Goal: Task Accomplishment & Management: Complete application form

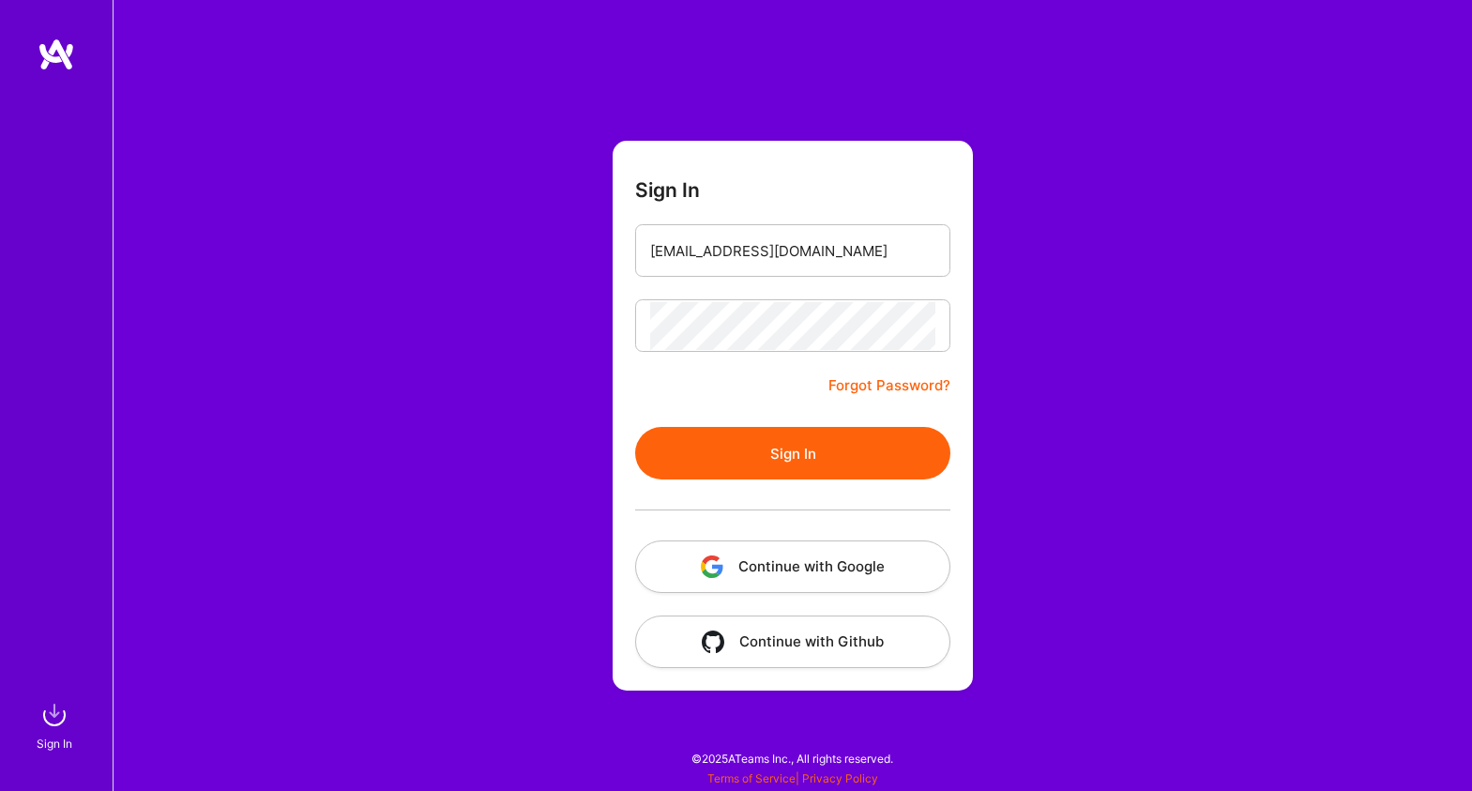
click at [735, 450] on button "Sign In" at bounding box center [792, 453] width 315 height 53
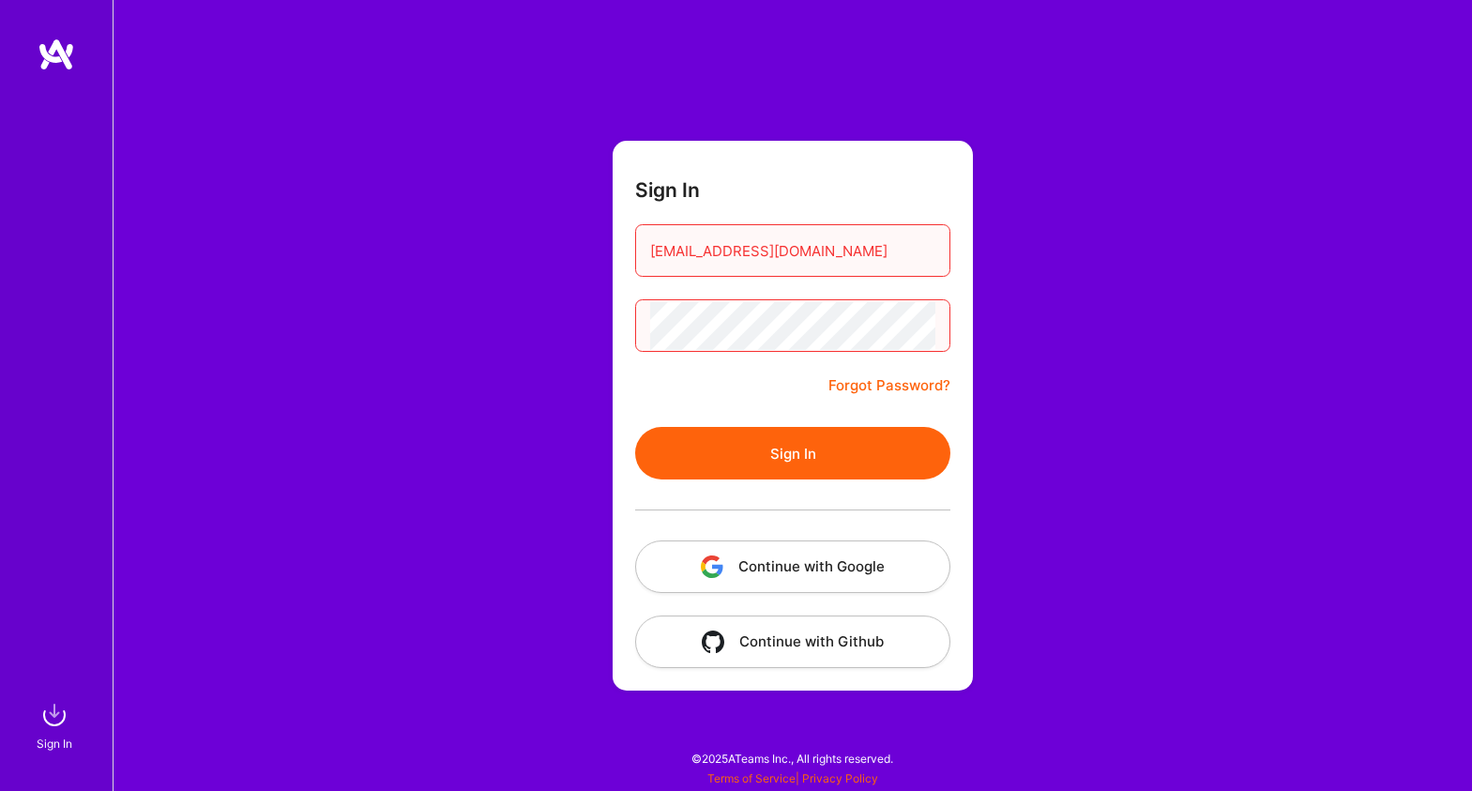
click at [714, 448] on button "Sign In" at bounding box center [792, 453] width 315 height 53
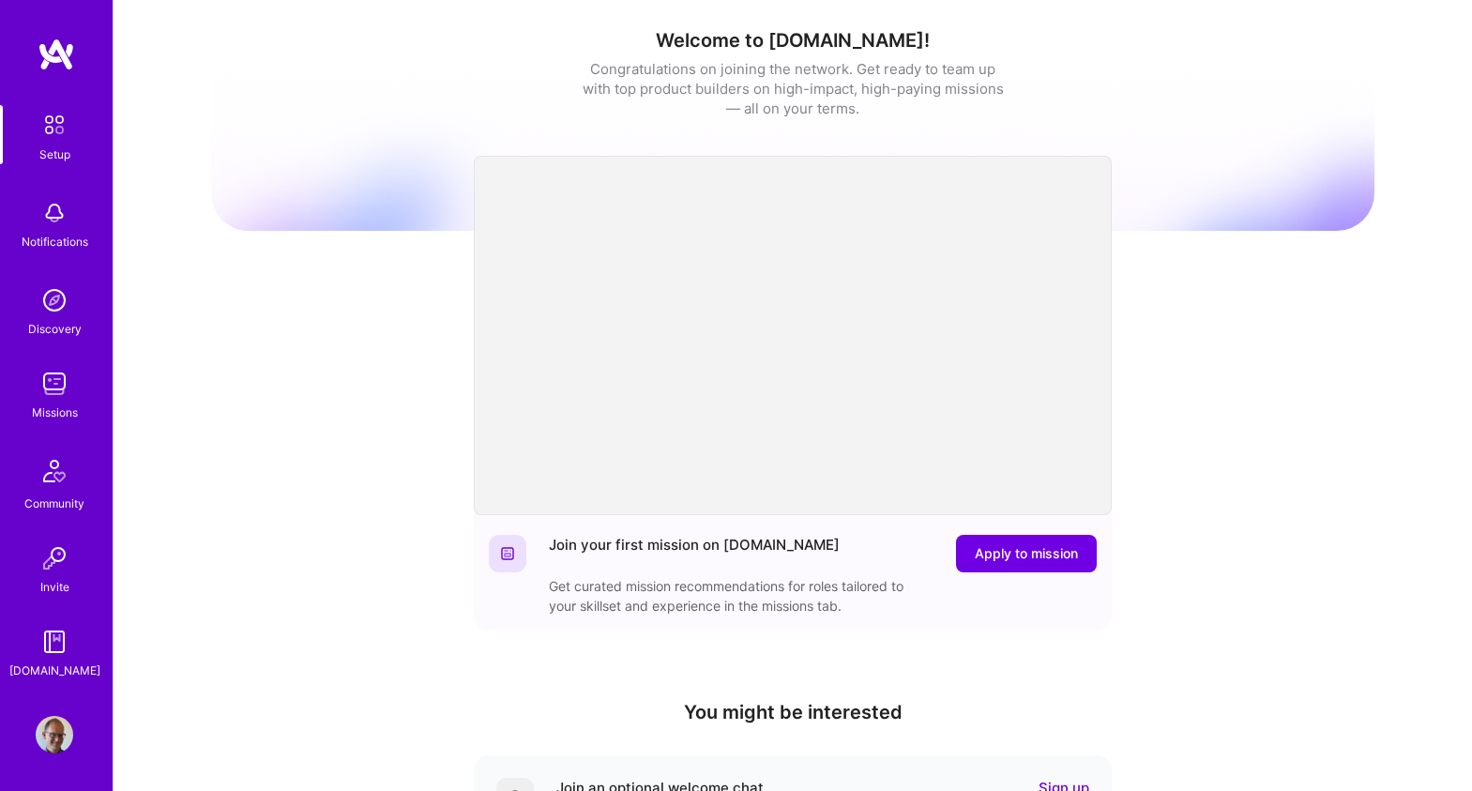
click at [58, 388] on img at bounding box center [55, 384] width 38 height 38
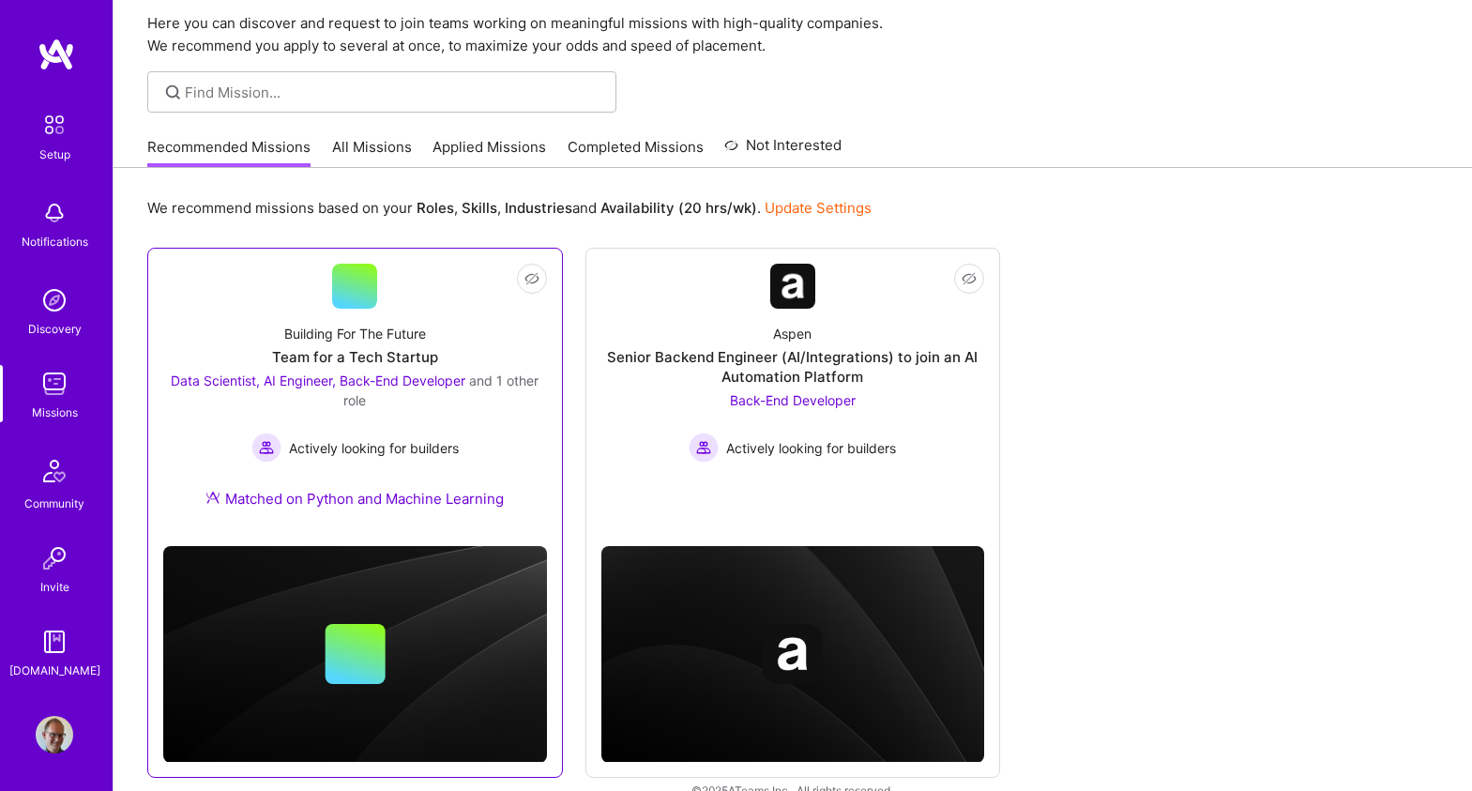
scroll to position [100, 0]
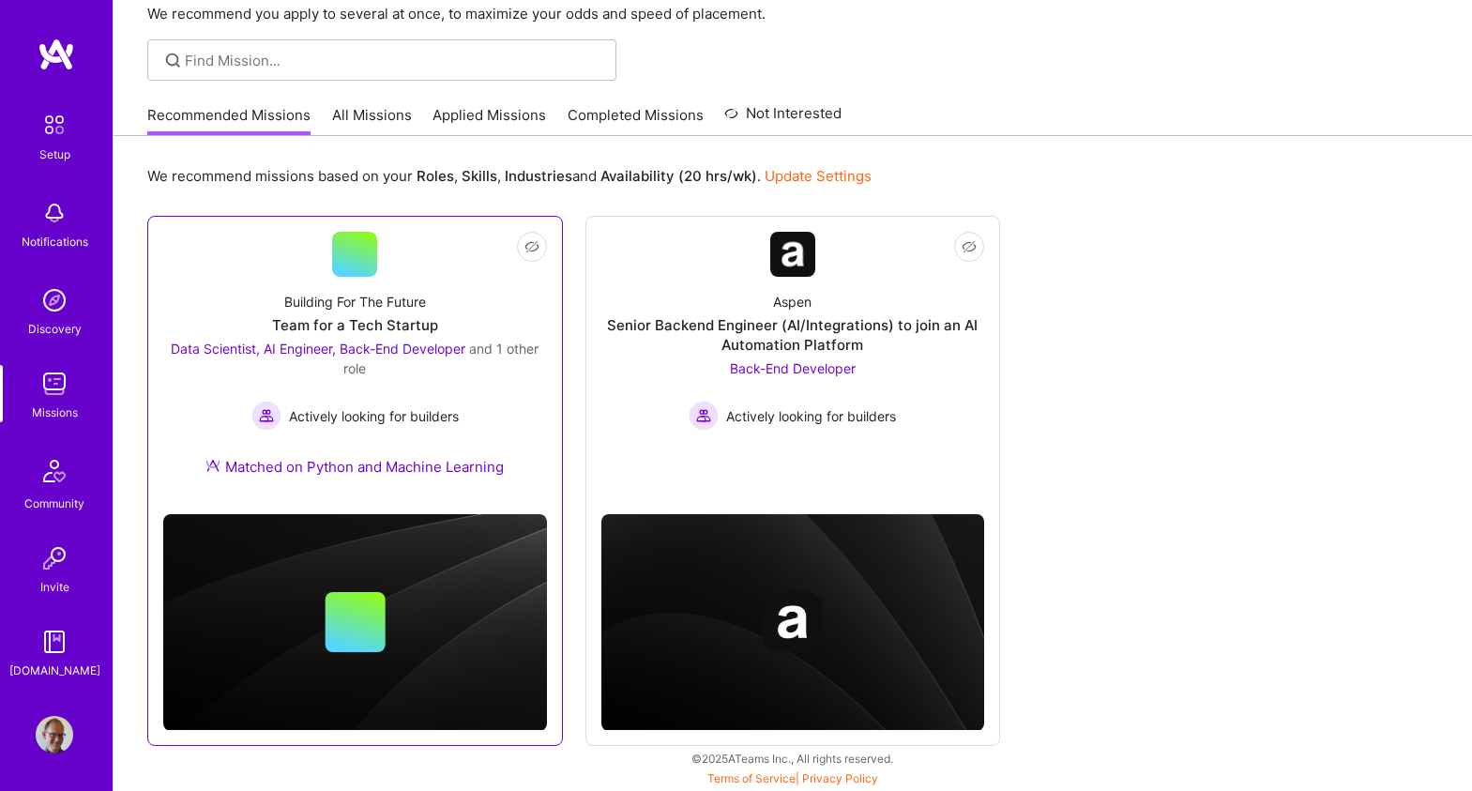
click at [407, 384] on div "Data Scientist, AI Engineer, Back-End Developer and 1 other role Actively looki…" at bounding box center [355, 385] width 384 height 92
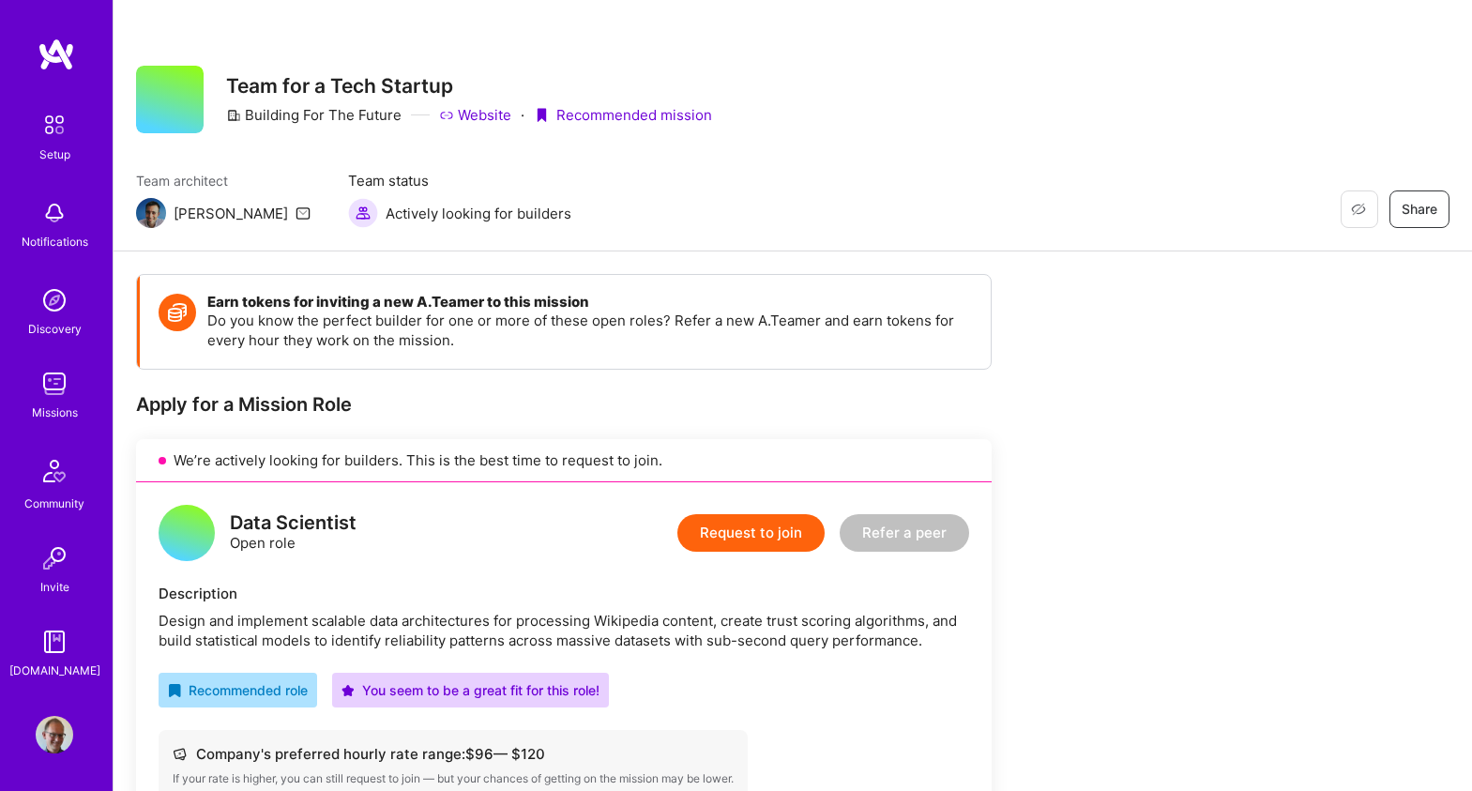
click at [55, 394] on img at bounding box center [55, 384] width 38 height 38
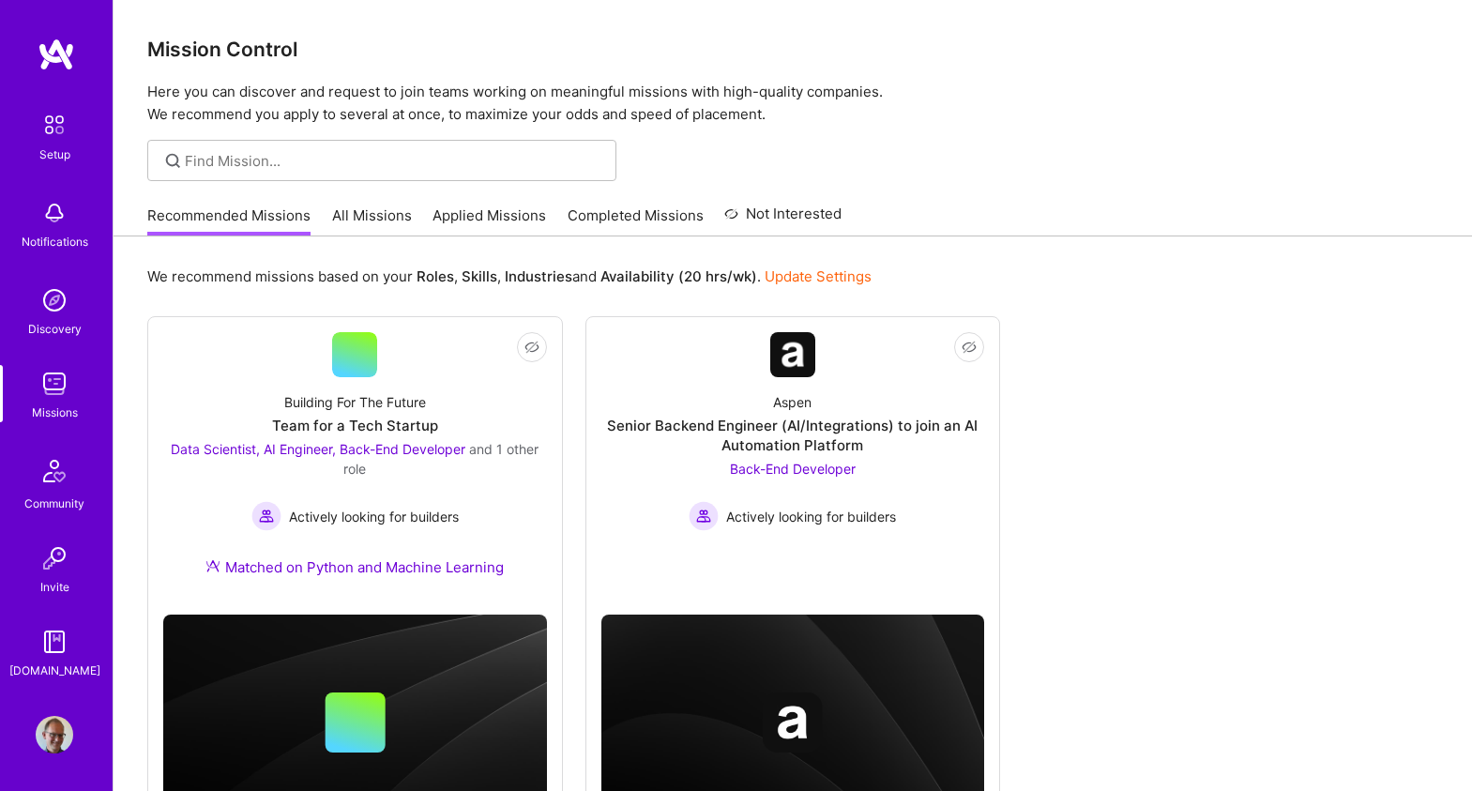
click at [360, 215] on link "All Missions" at bounding box center [372, 220] width 80 height 31
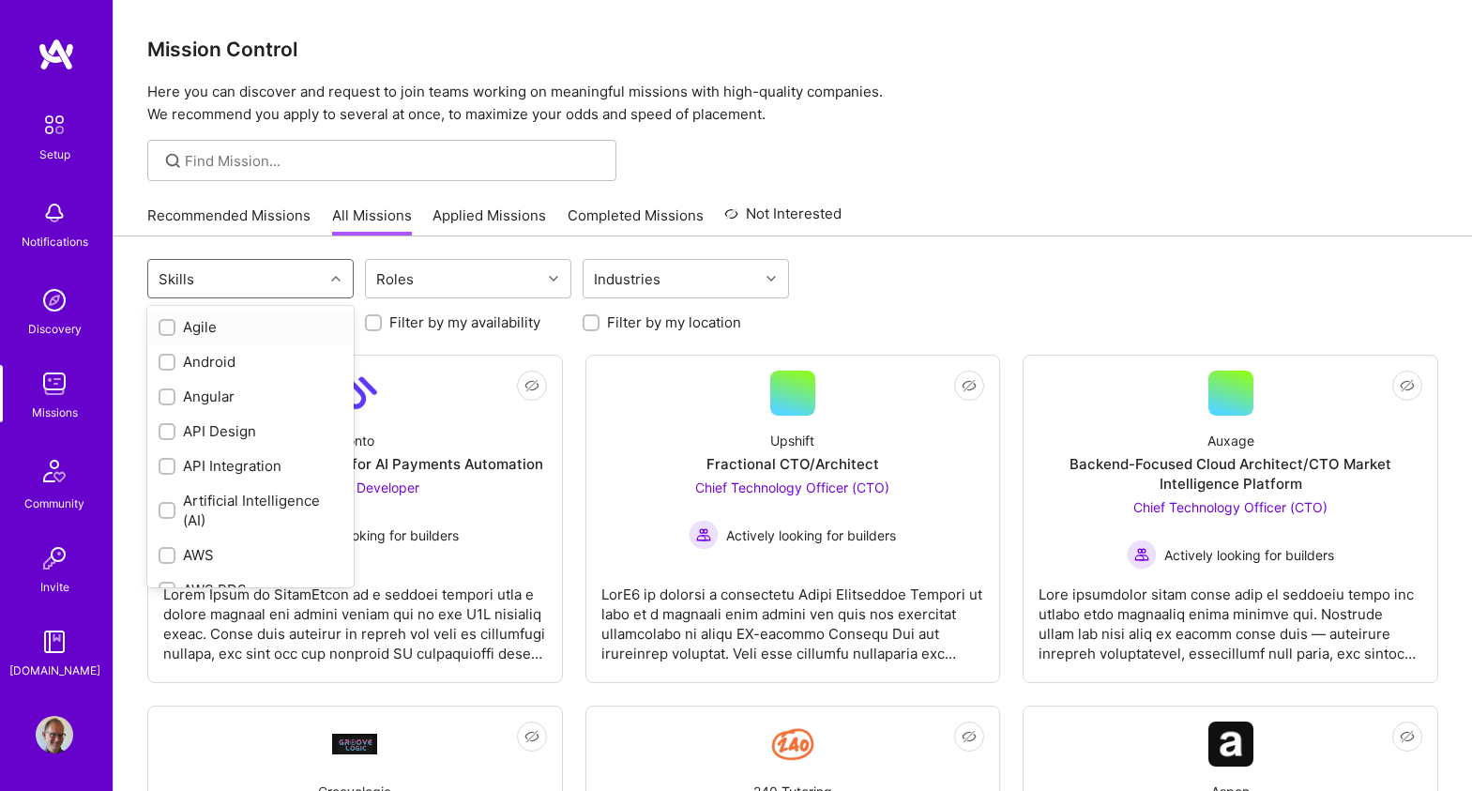
click at [331, 278] on icon at bounding box center [335, 278] width 9 height 9
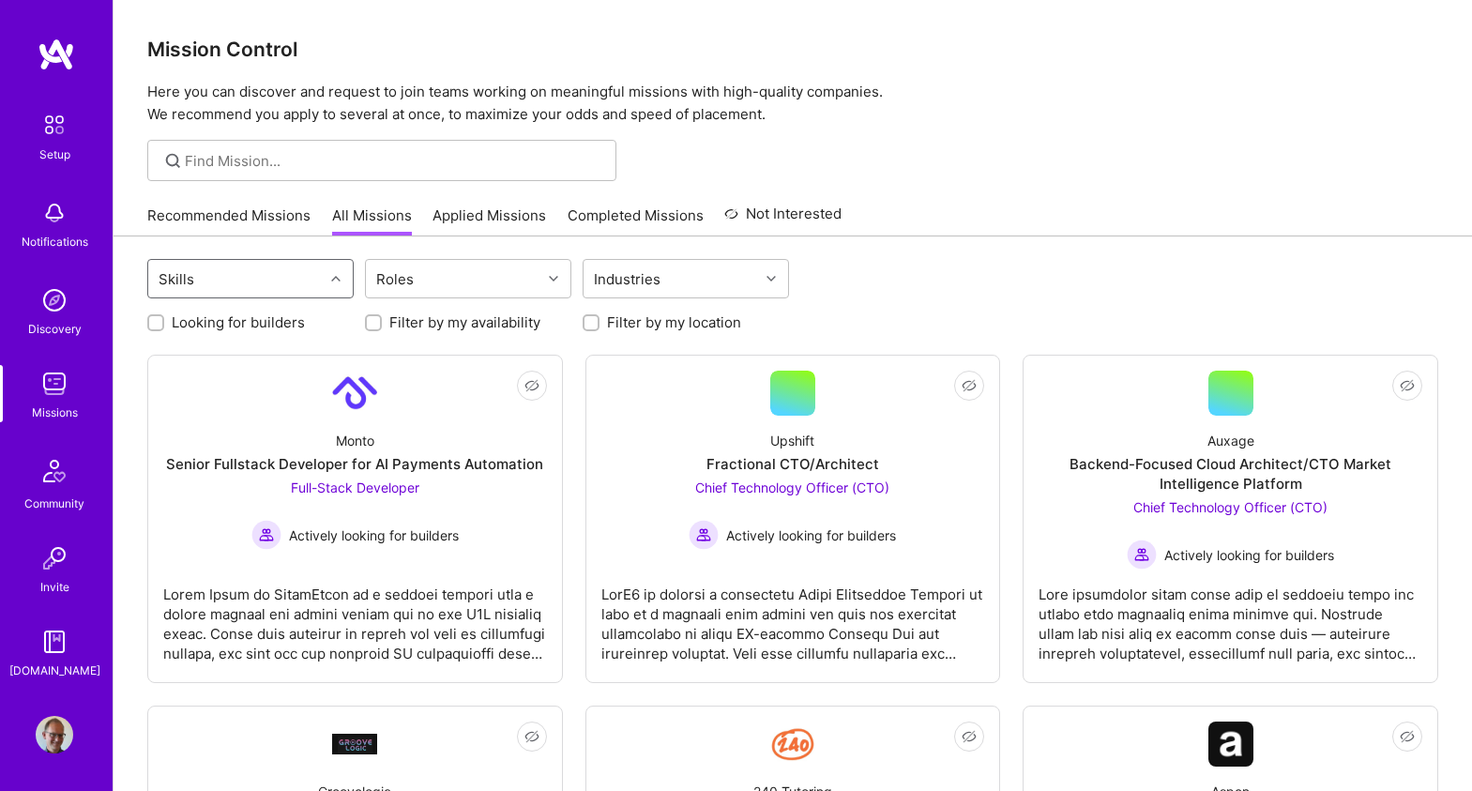
click at [331, 278] on icon at bounding box center [335, 278] width 9 height 9
click at [554, 275] on icon at bounding box center [553, 278] width 9 height 9
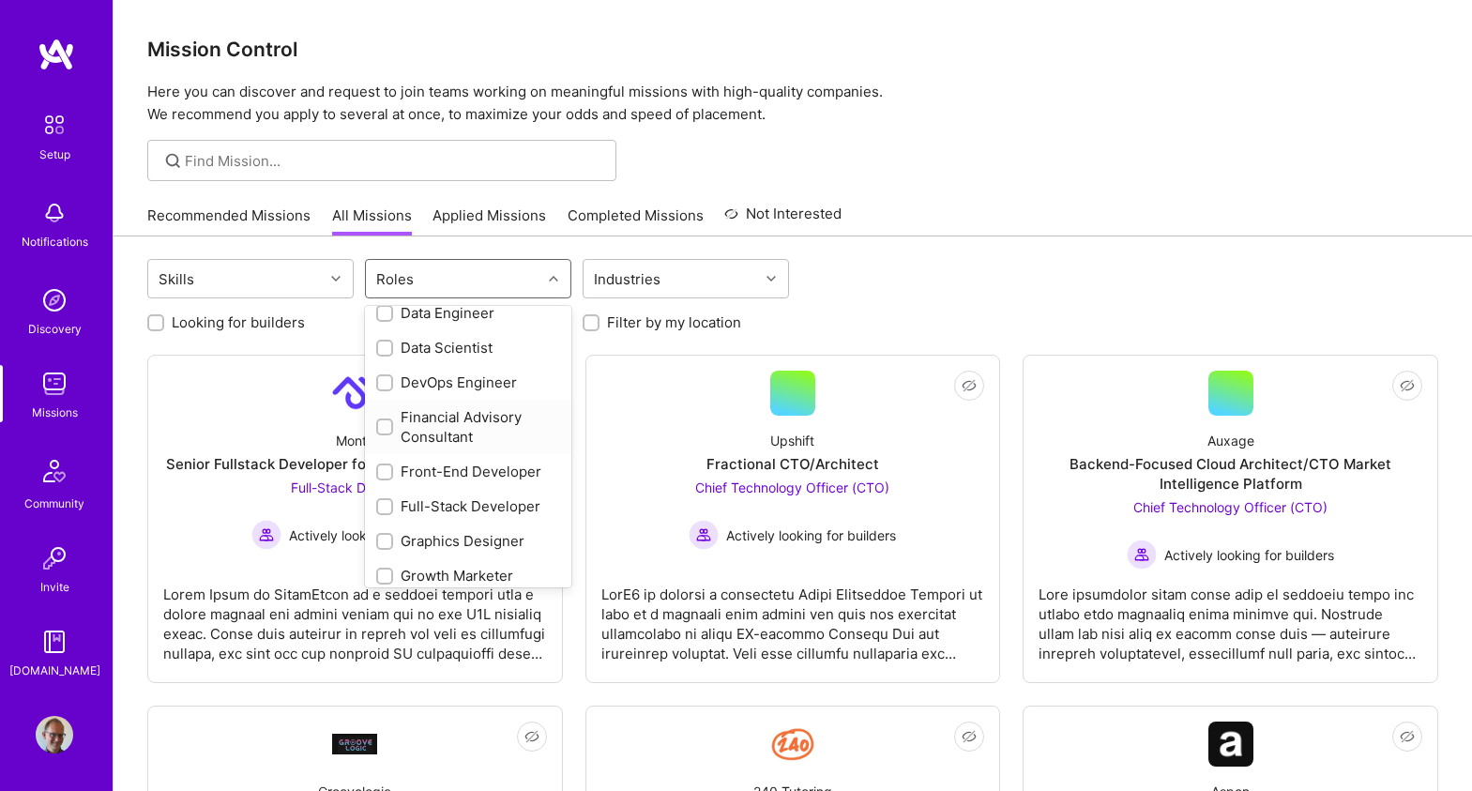
scroll to position [324, 0]
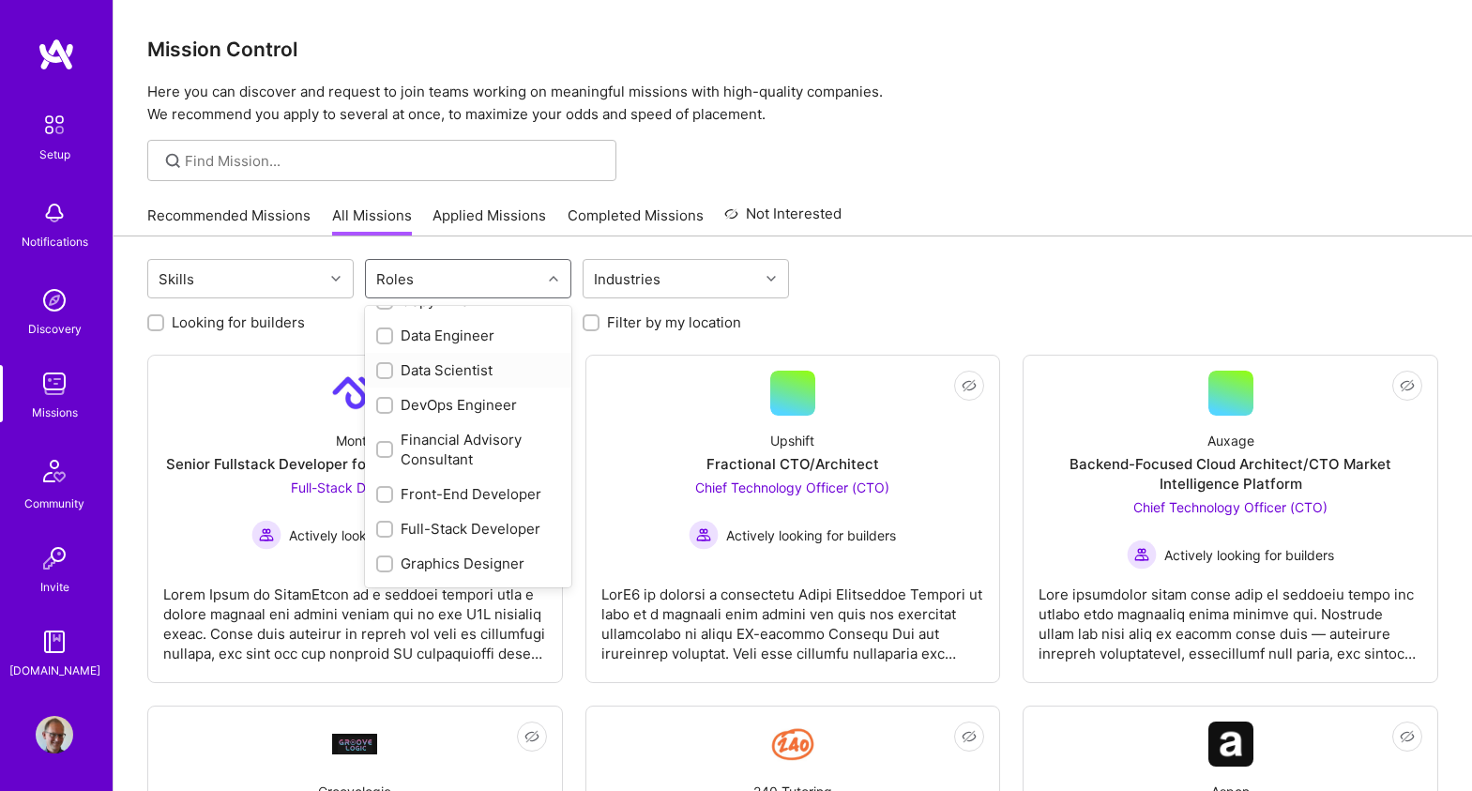
click at [379, 377] on div at bounding box center [384, 370] width 17 height 17
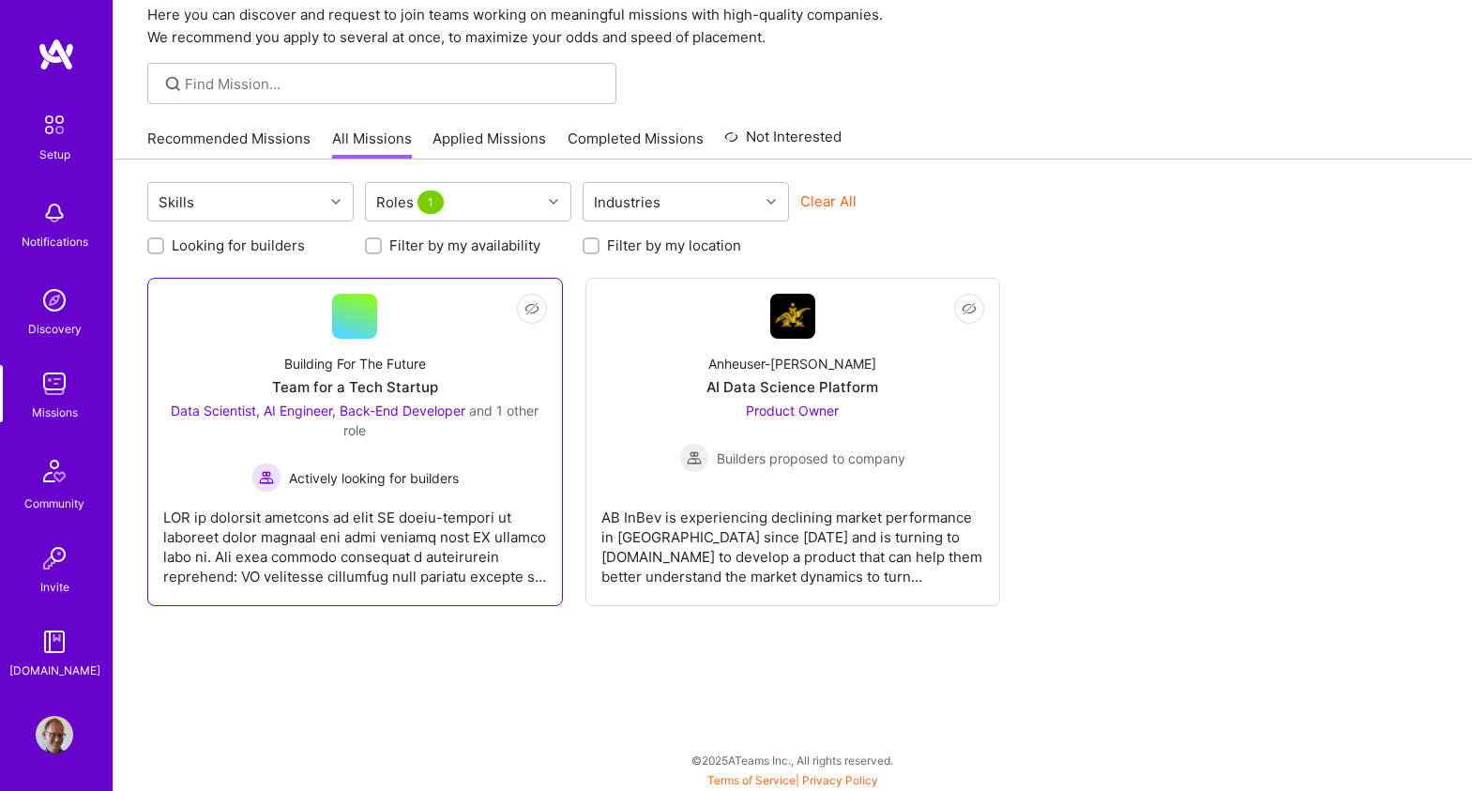
scroll to position [78, 0]
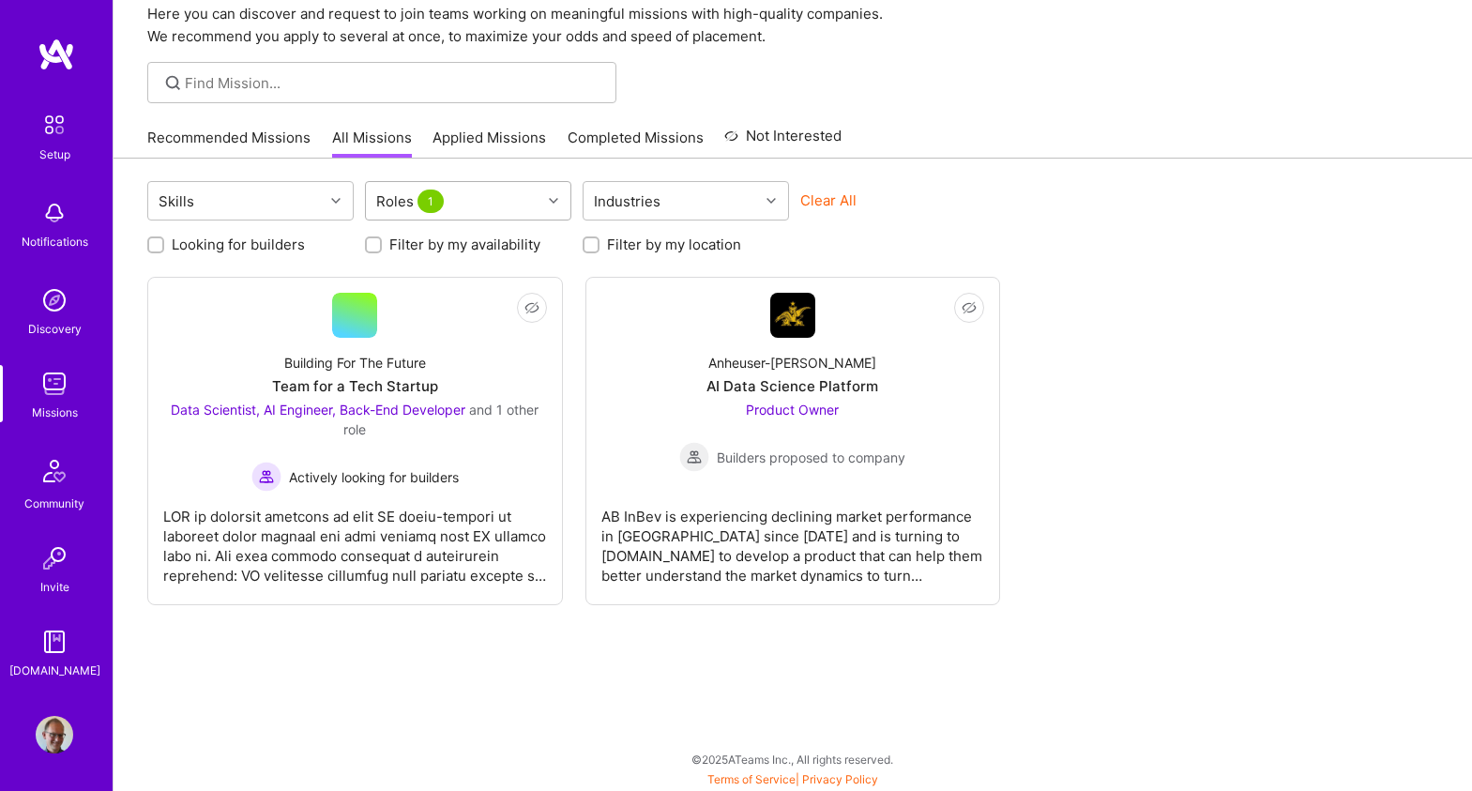
click at [553, 201] on icon at bounding box center [553, 200] width 9 height 9
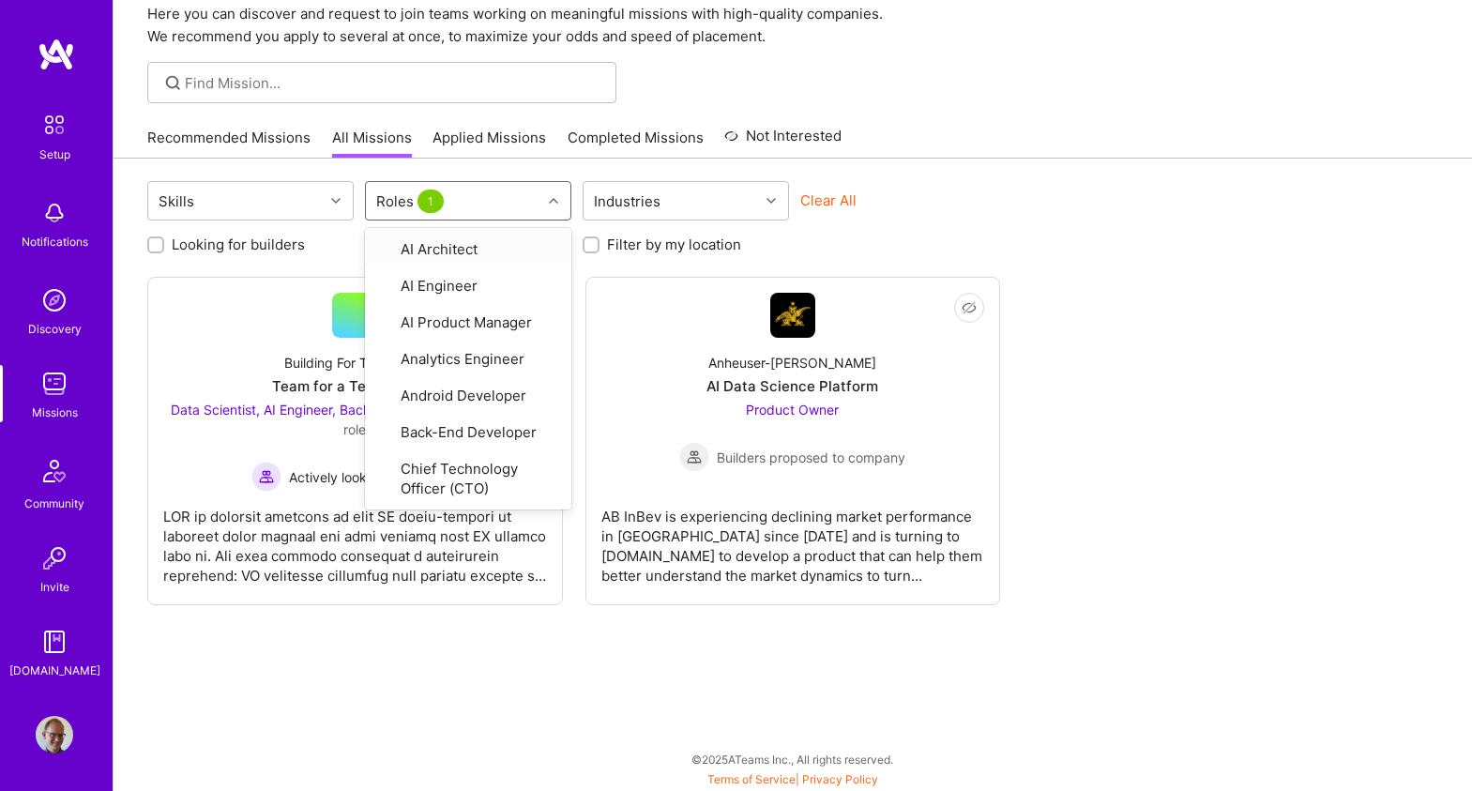
click at [835, 199] on button "Clear All" at bounding box center [828, 200] width 56 height 20
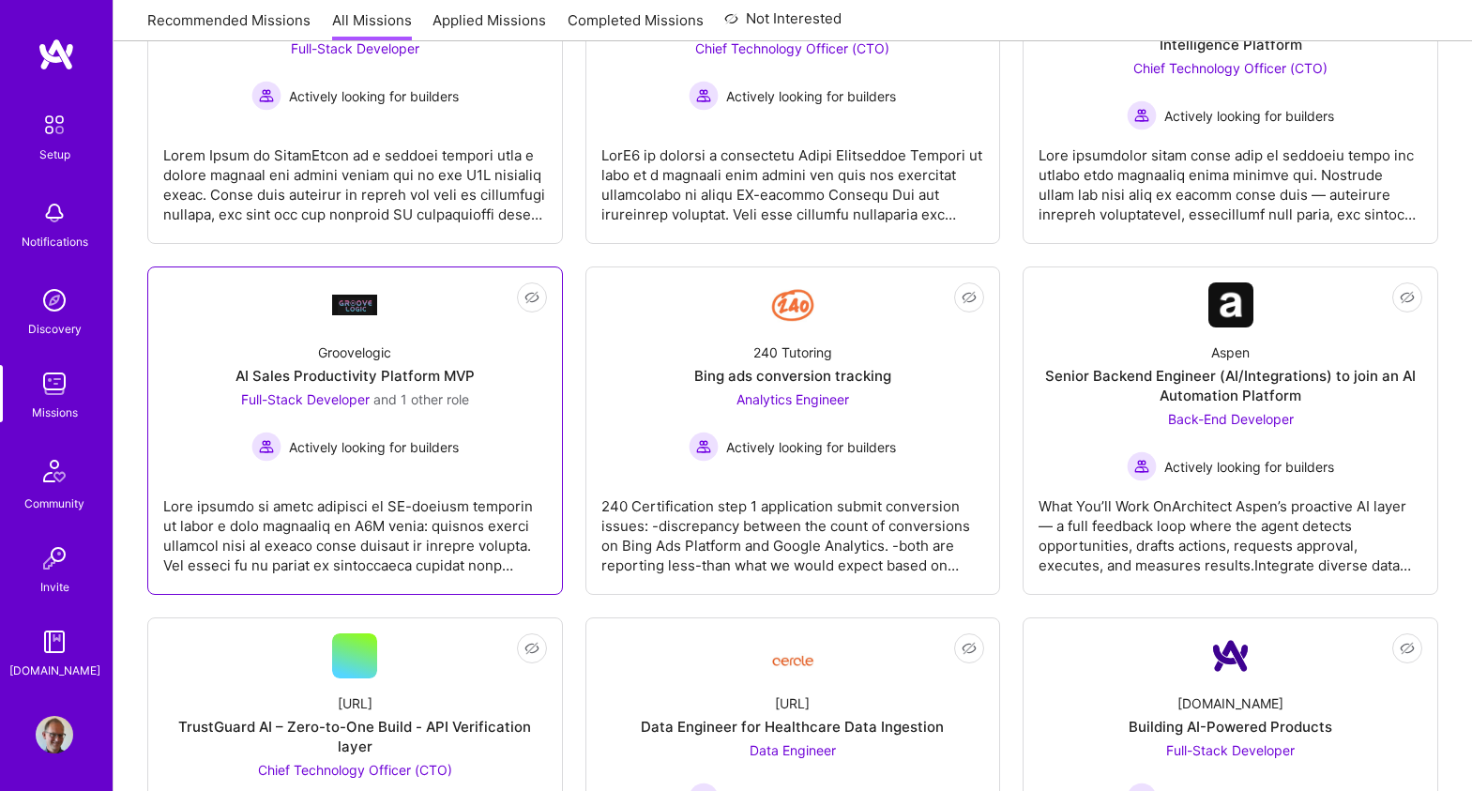
scroll to position [445, 0]
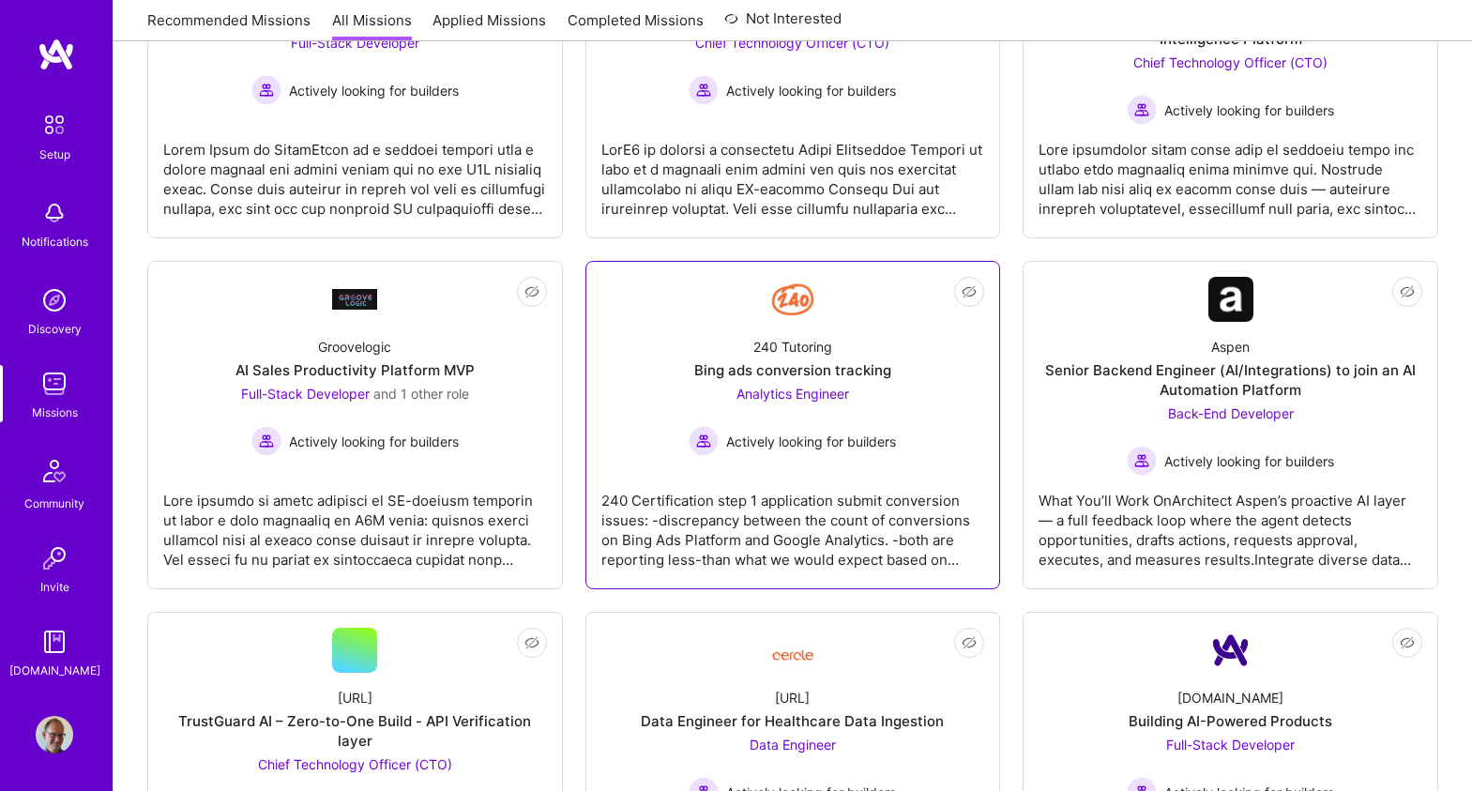
click at [889, 456] on link "Not Interested 240 Tutoring Bing ads conversion tracking Analytics Engineer Act…" at bounding box center [793, 425] width 384 height 296
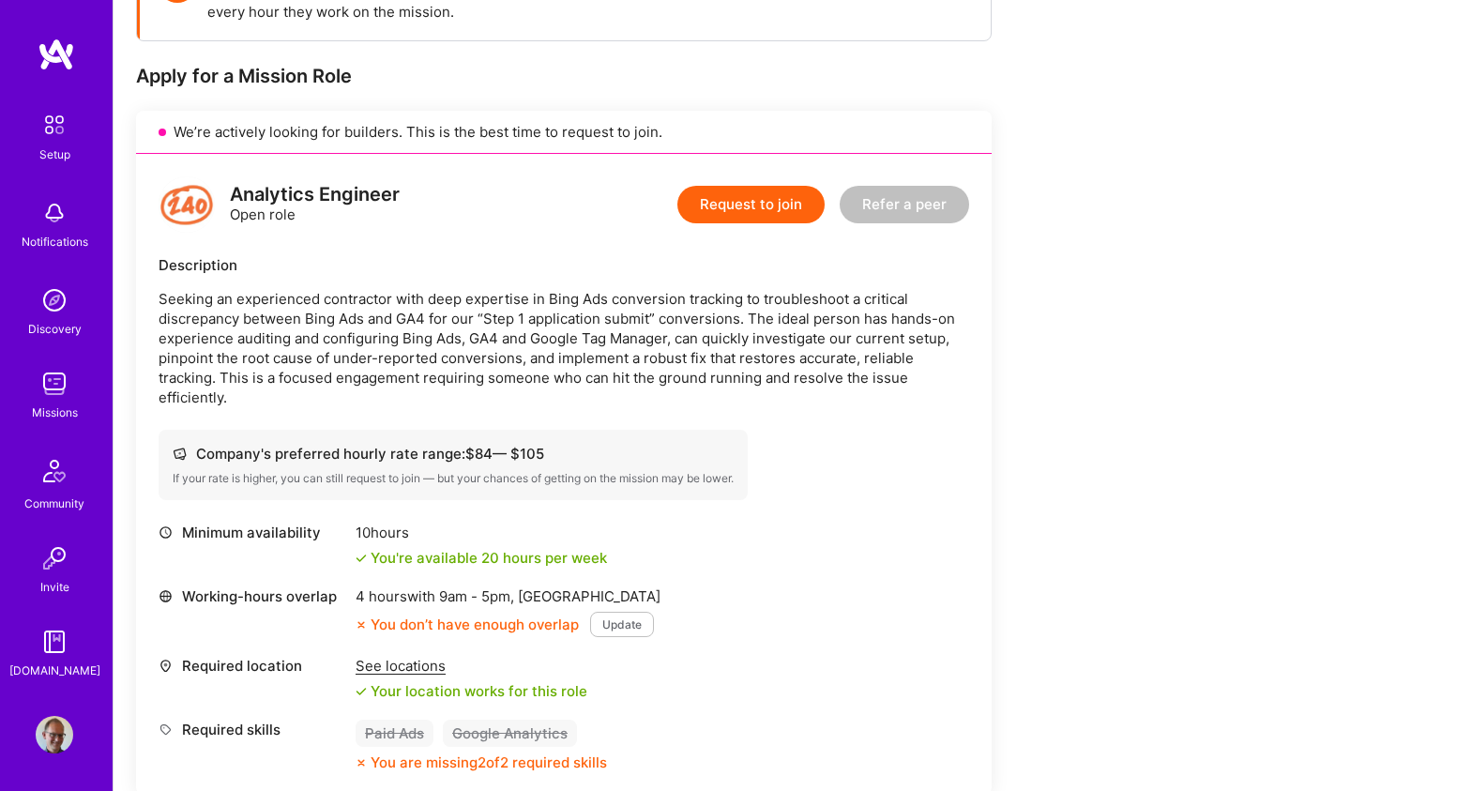
scroll to position [393, 0]
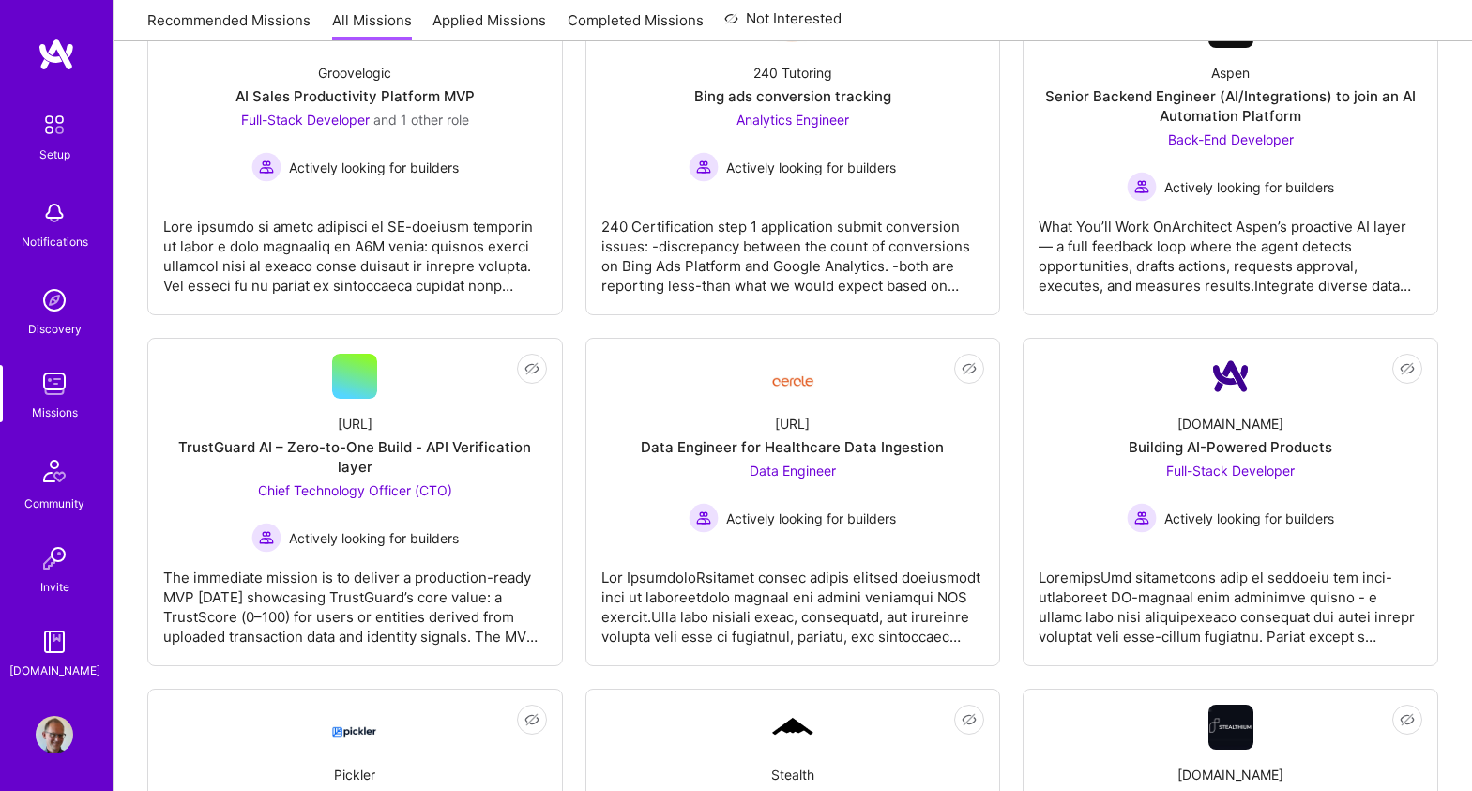
scroll to position [860, 0]
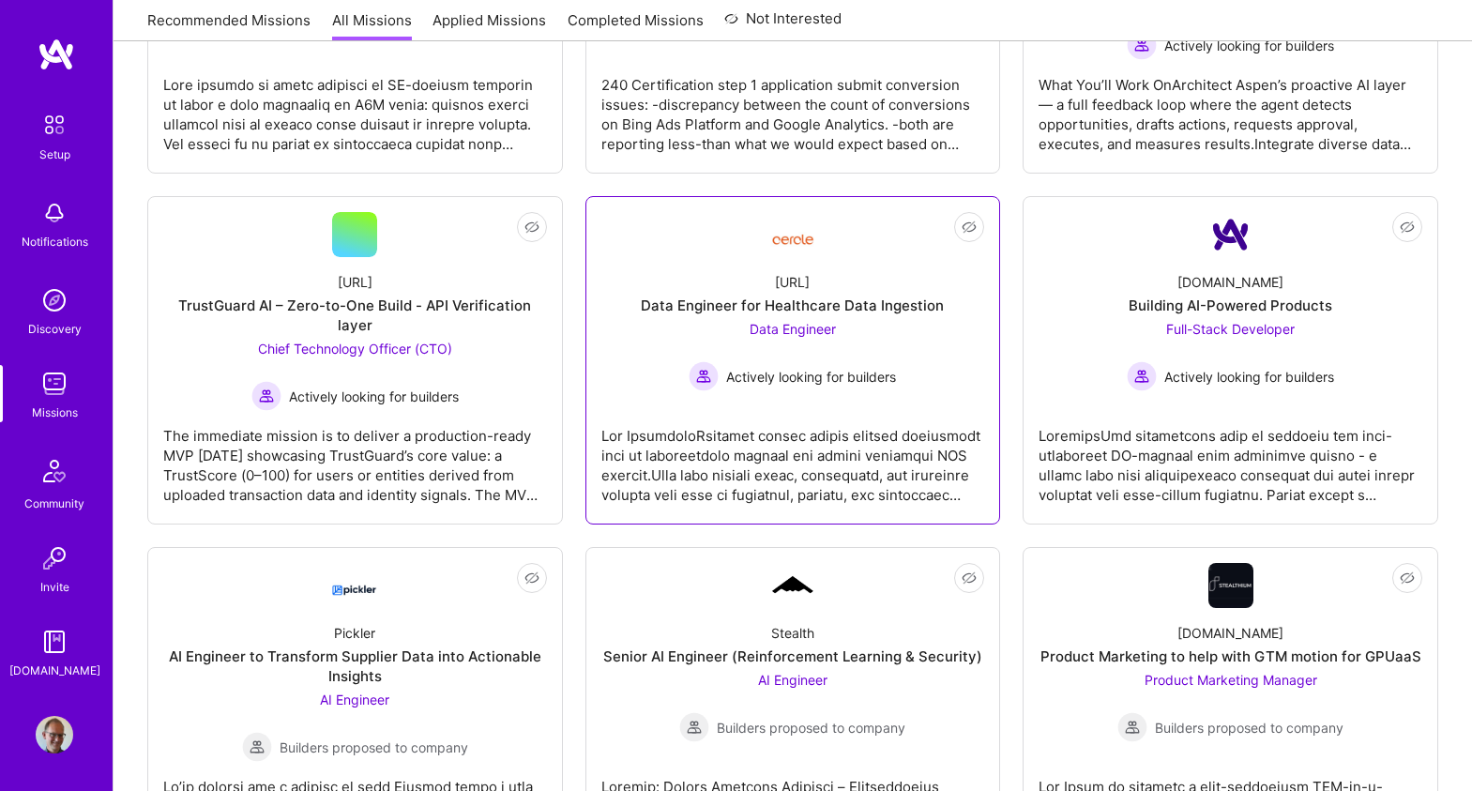
click at [794, 448] on div at bounding box center [793, 458] width 384 height 94
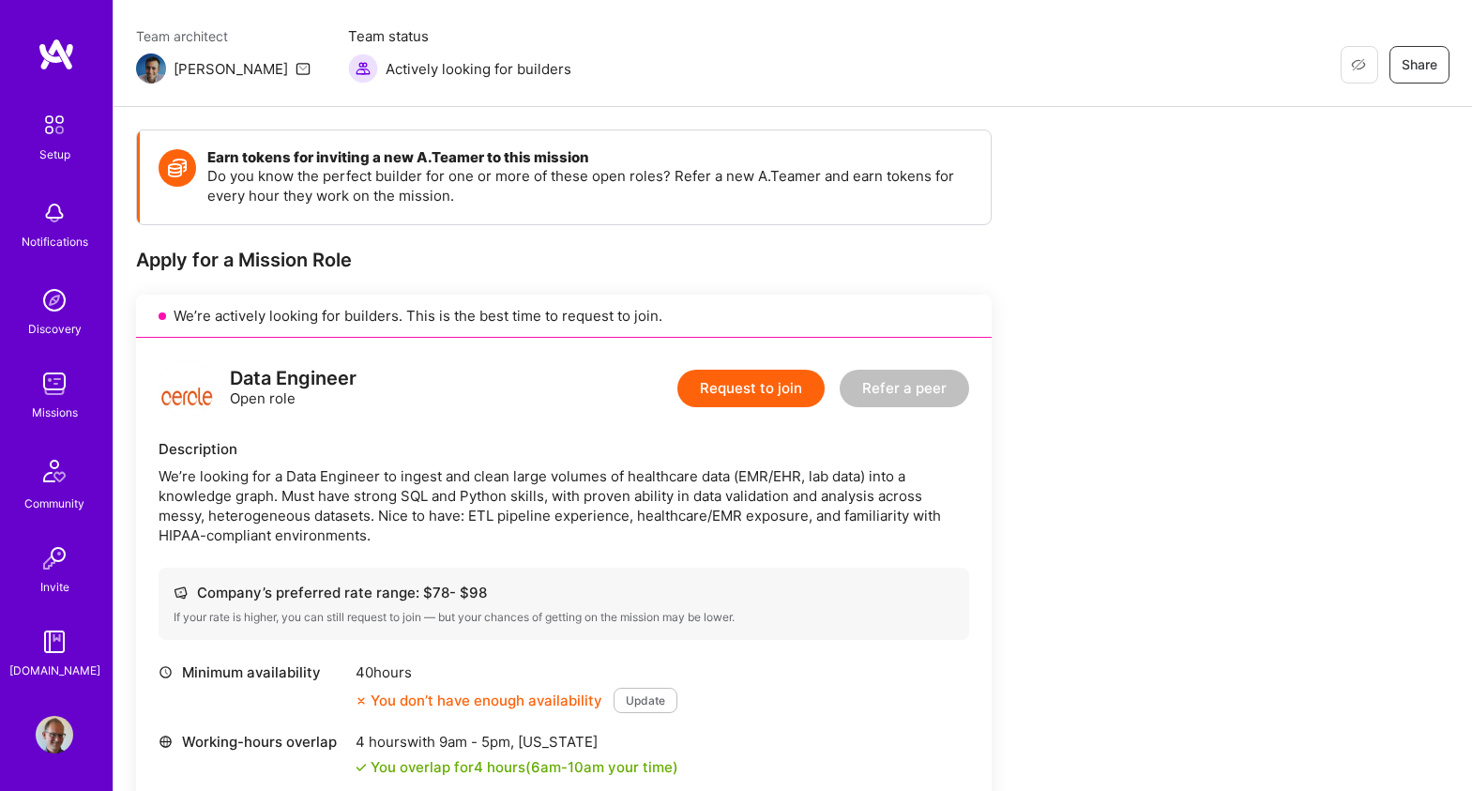
scroll to position [146, 0]
click at [59, 728] on img at bounding box center [55, 735] width 38 height 38
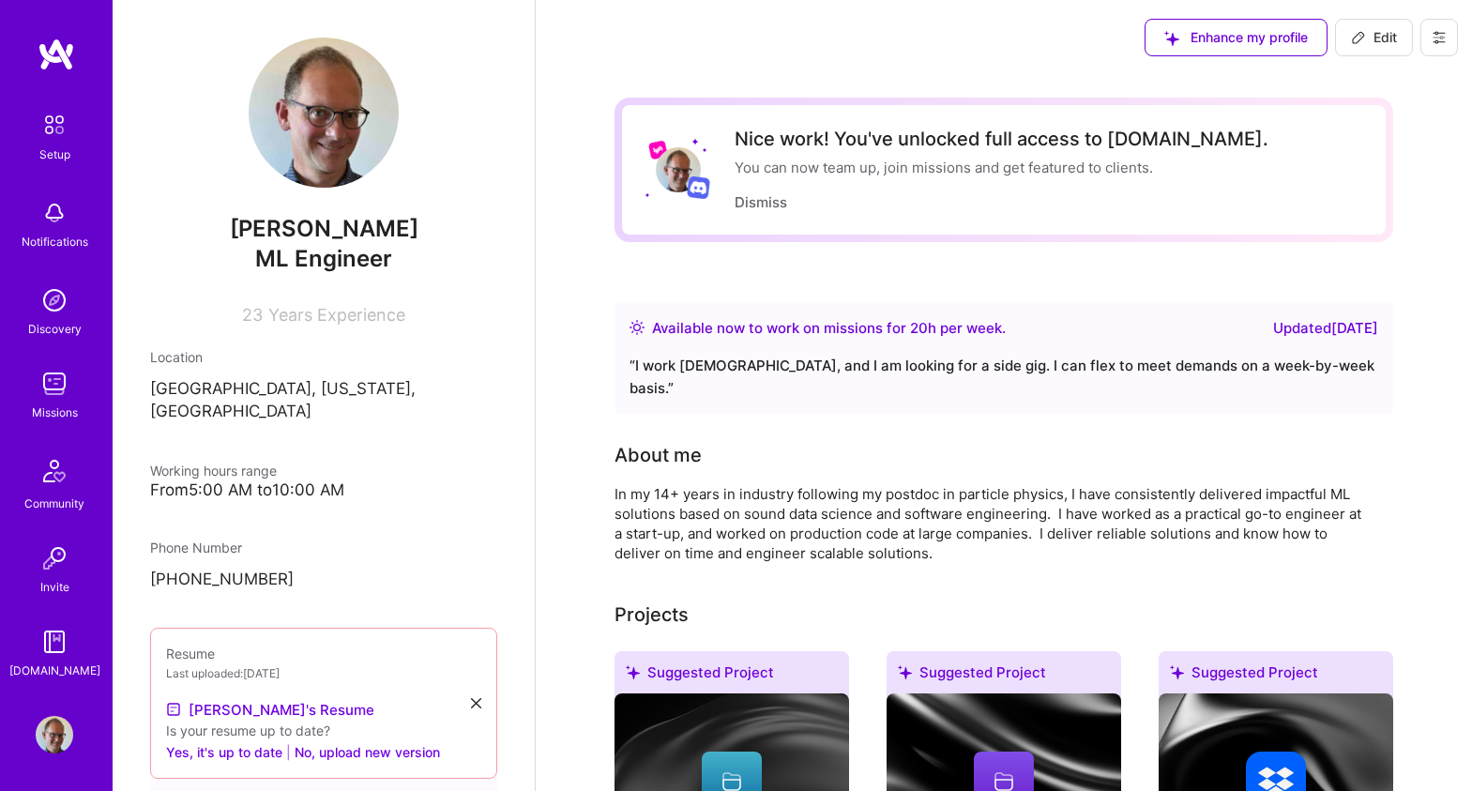
click at [1389, 37] on span "Edit" at bounding box center [1374, 37] width 46 height 19
select select "US"
select select "Right Now"
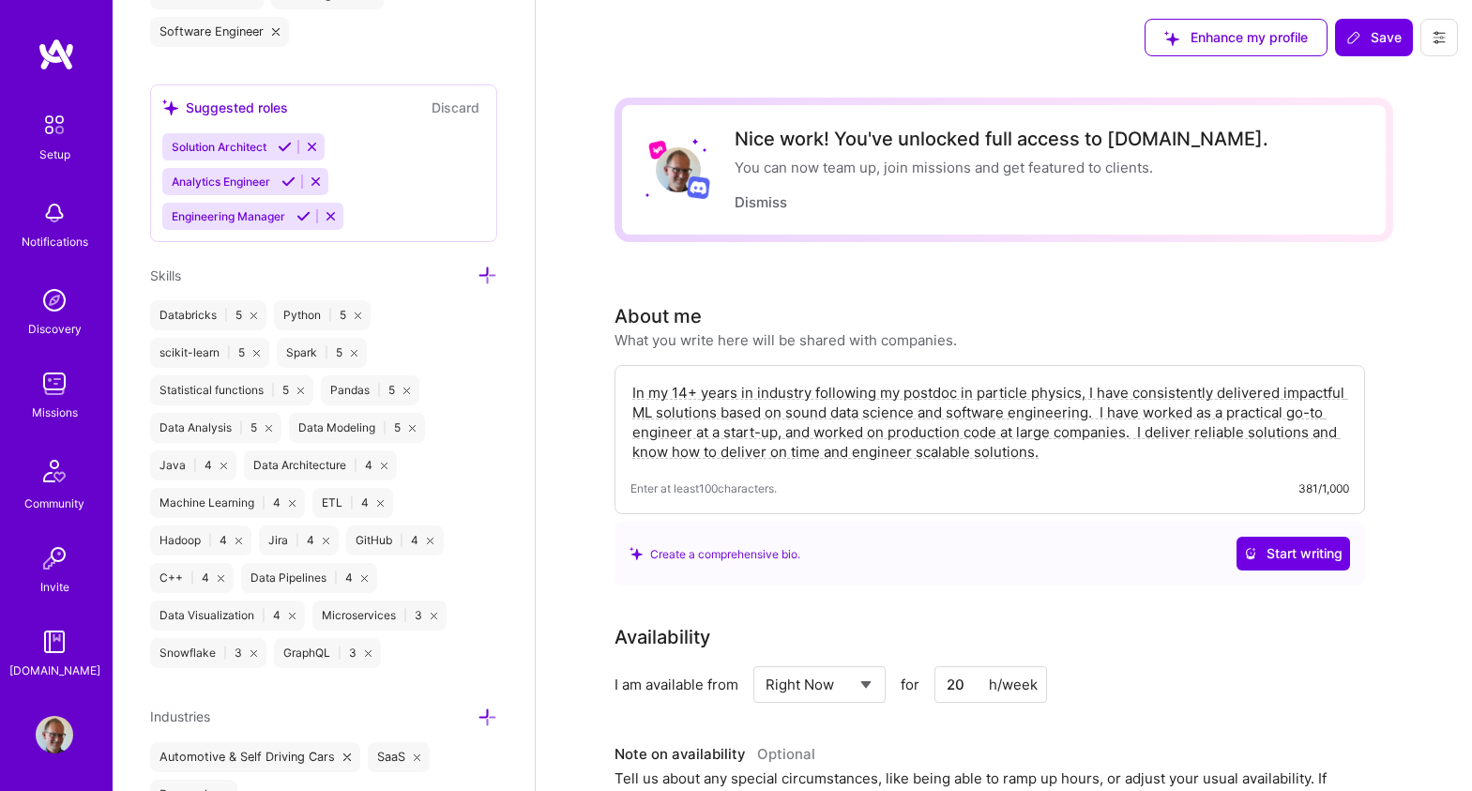
scroll to position [1491, 0]
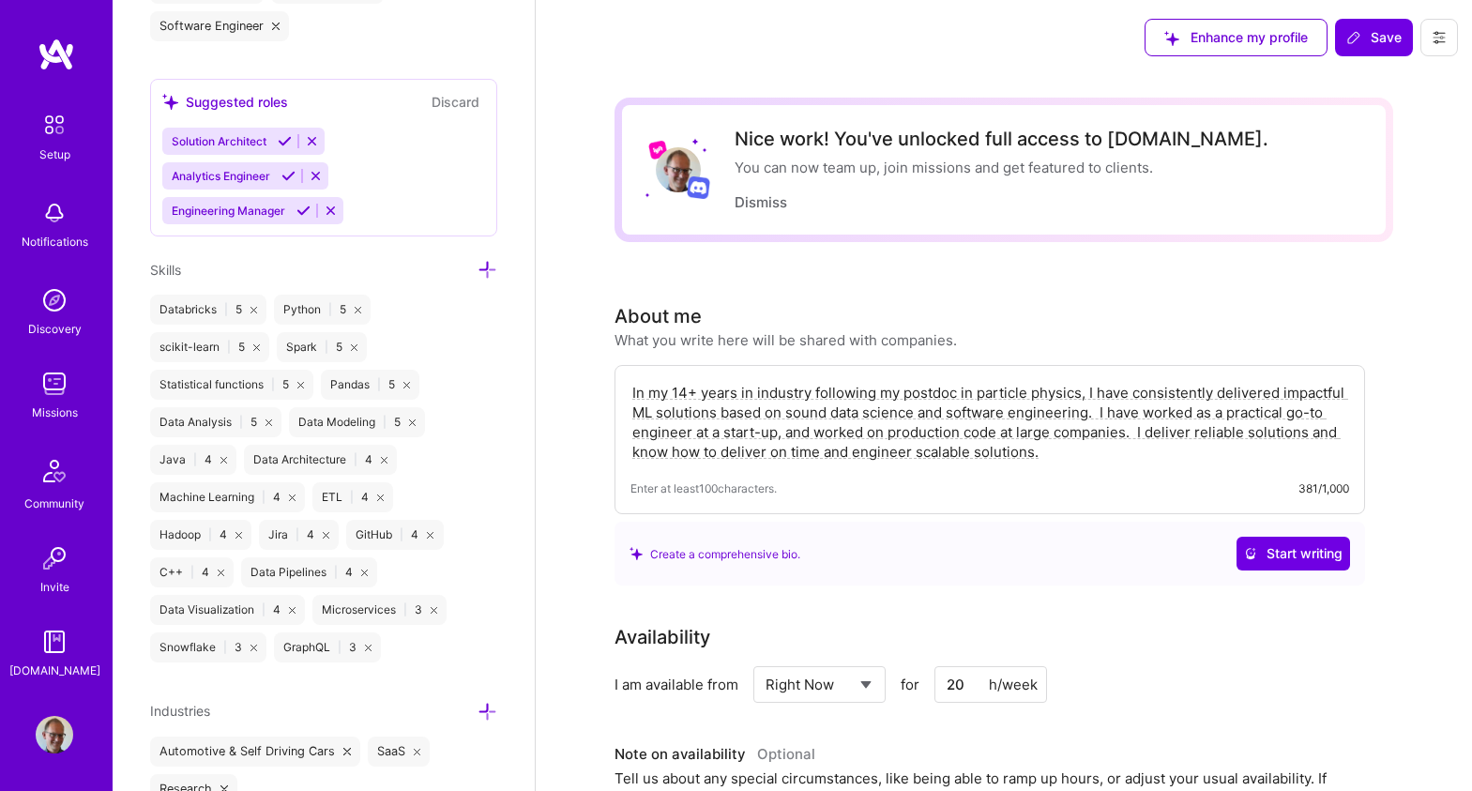
click at [488, 266] on icon at bounding box center [487, 270] width 20 height 20
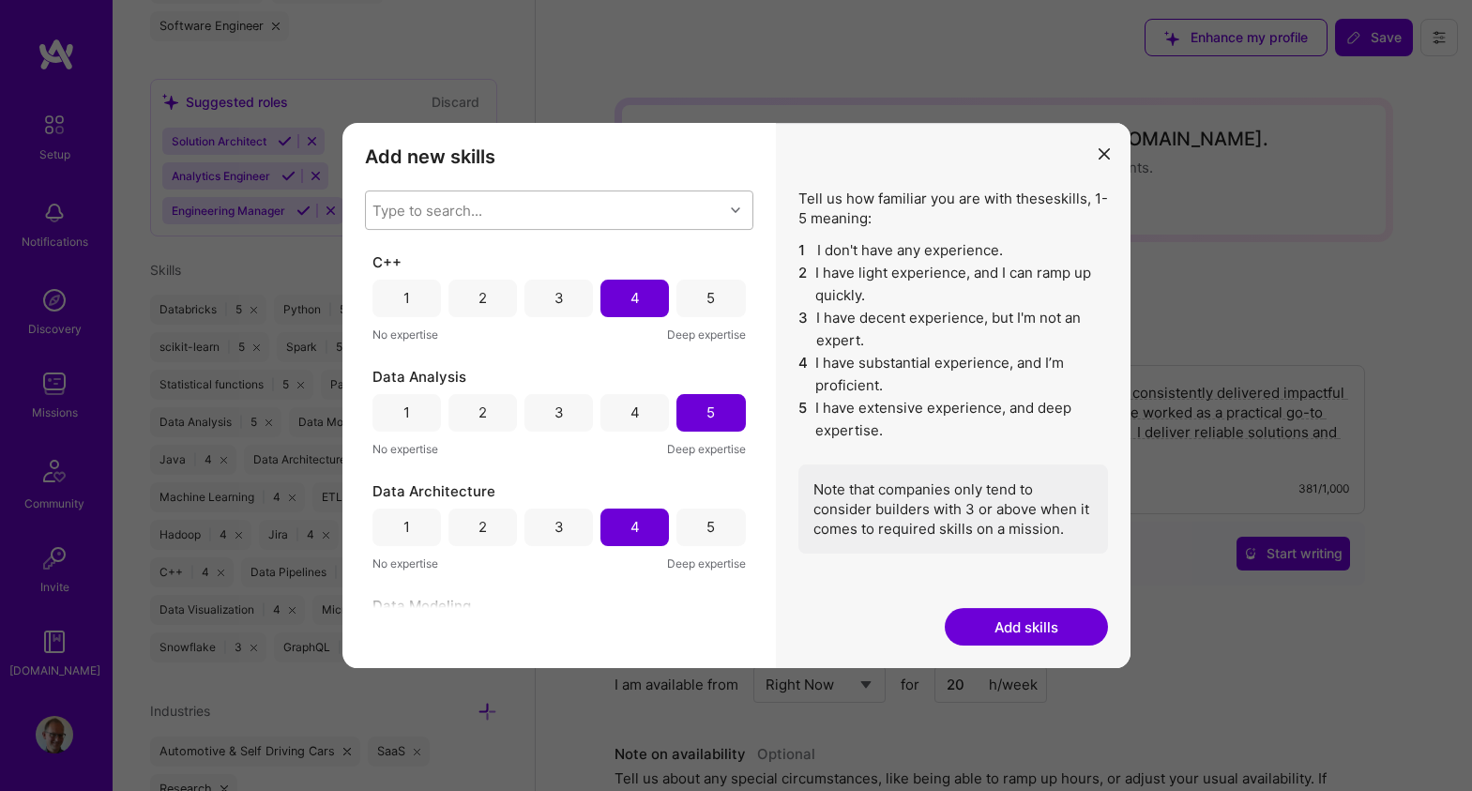
click at [476, 211] on div "Type to search..." at bounding box center [427, 210] width 110 height 20
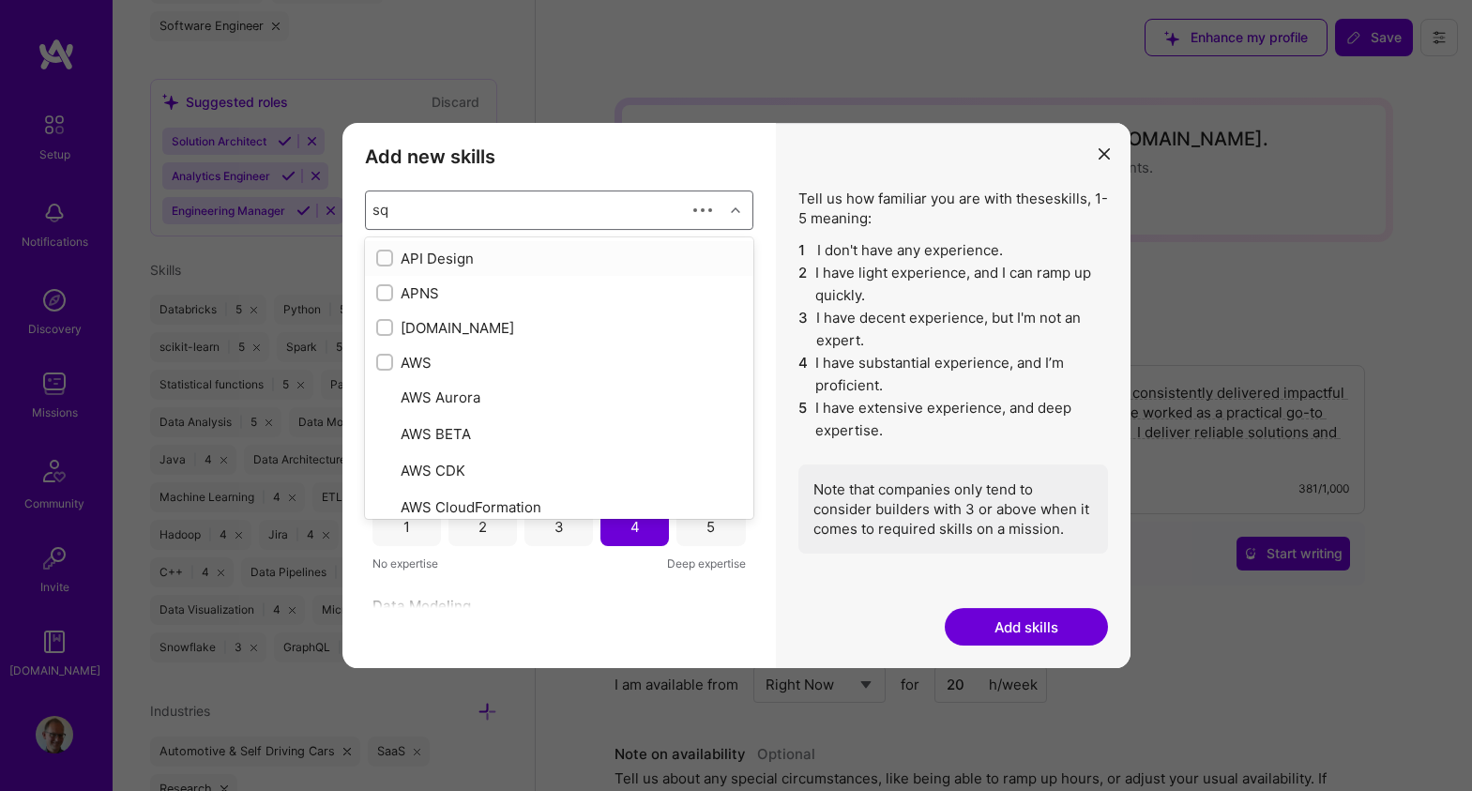
type input "sql"
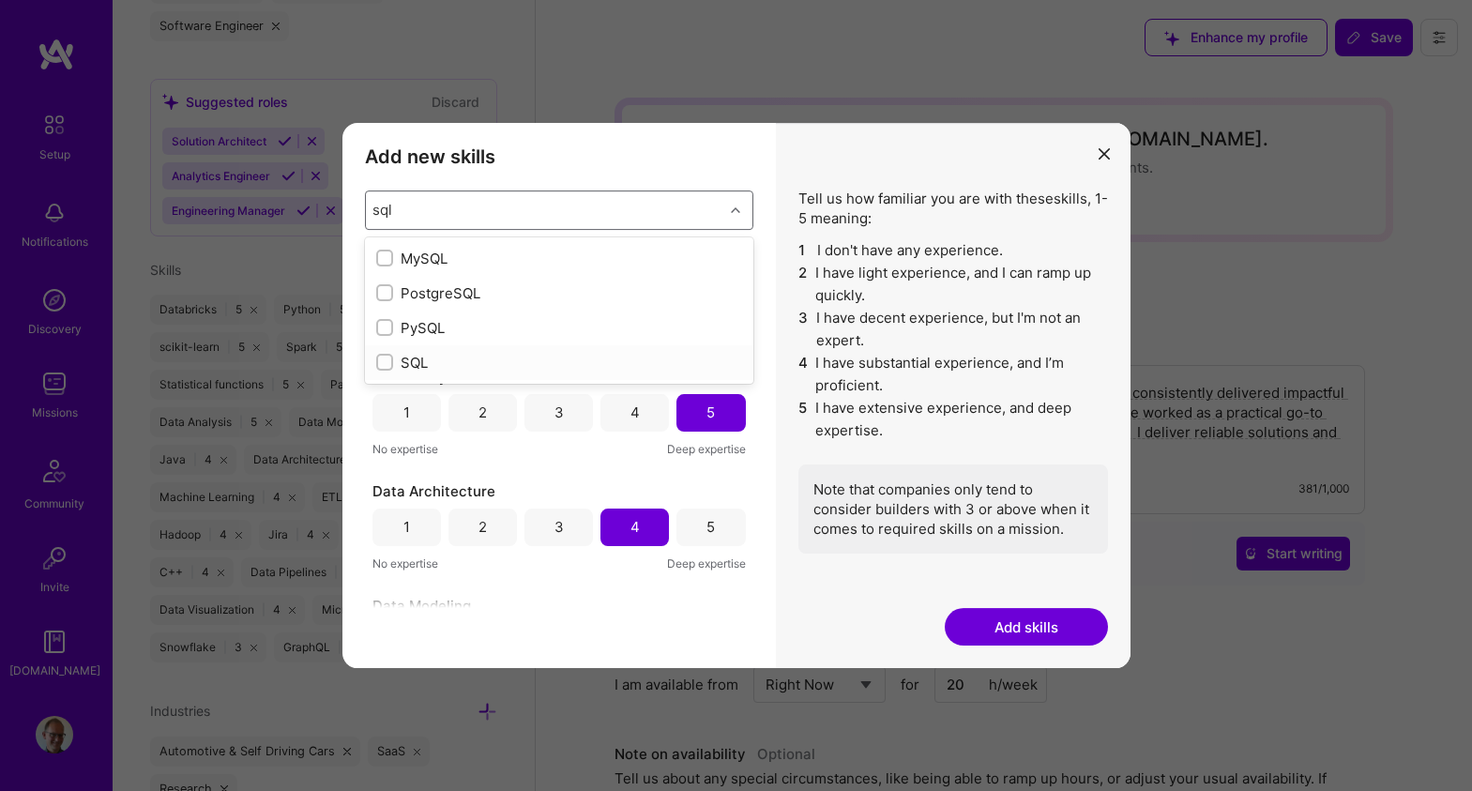
click at [386, 359] on input "modal" at bounding box center [386, 362] width 13 height 13
checkbox input "false"
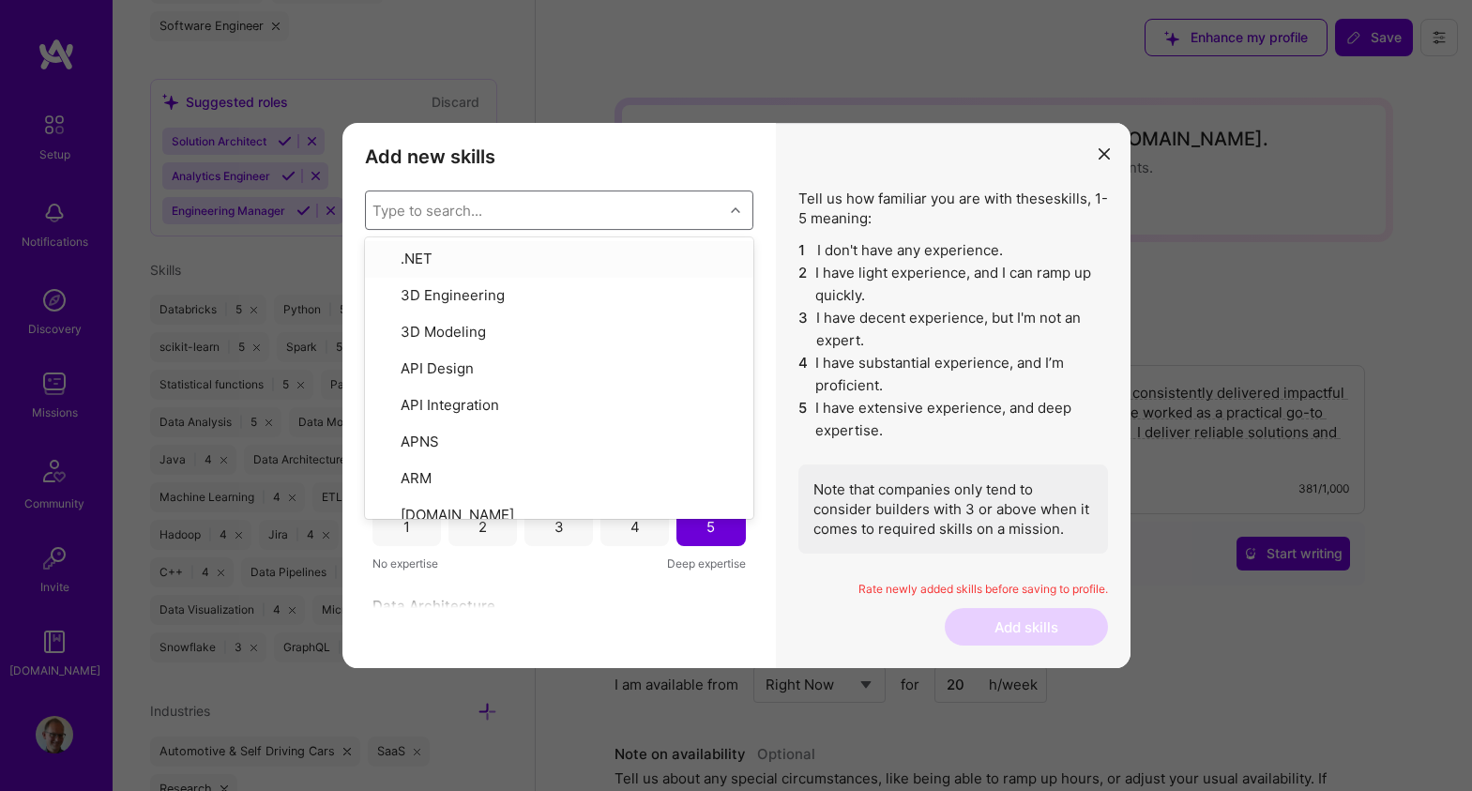
click at [454, 208] on div "Type to search..." at bounding box center [427, 210] width 110 height 20
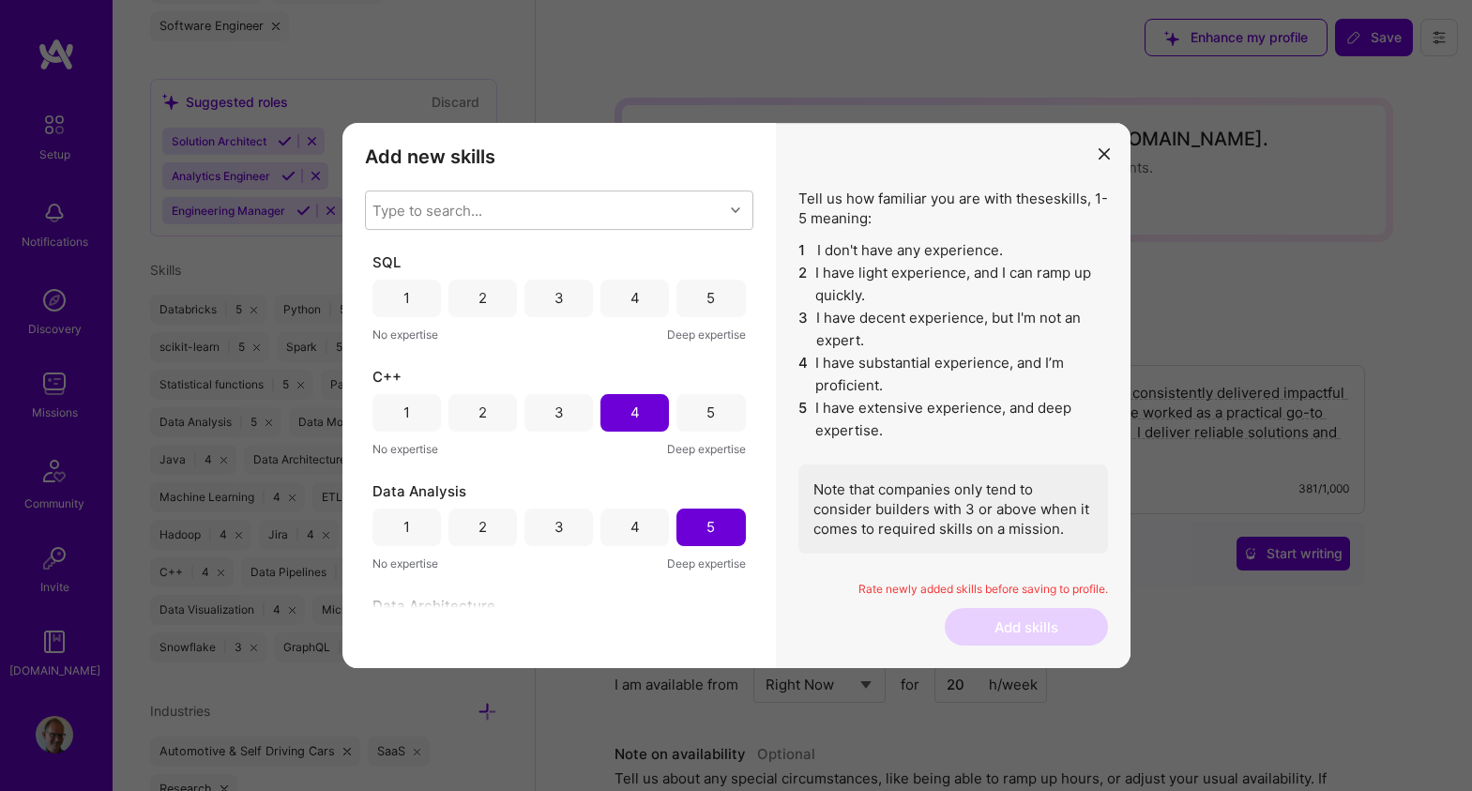
click at [707, 301] on div "5" at bounding box center [710, 298] width 8 height 20
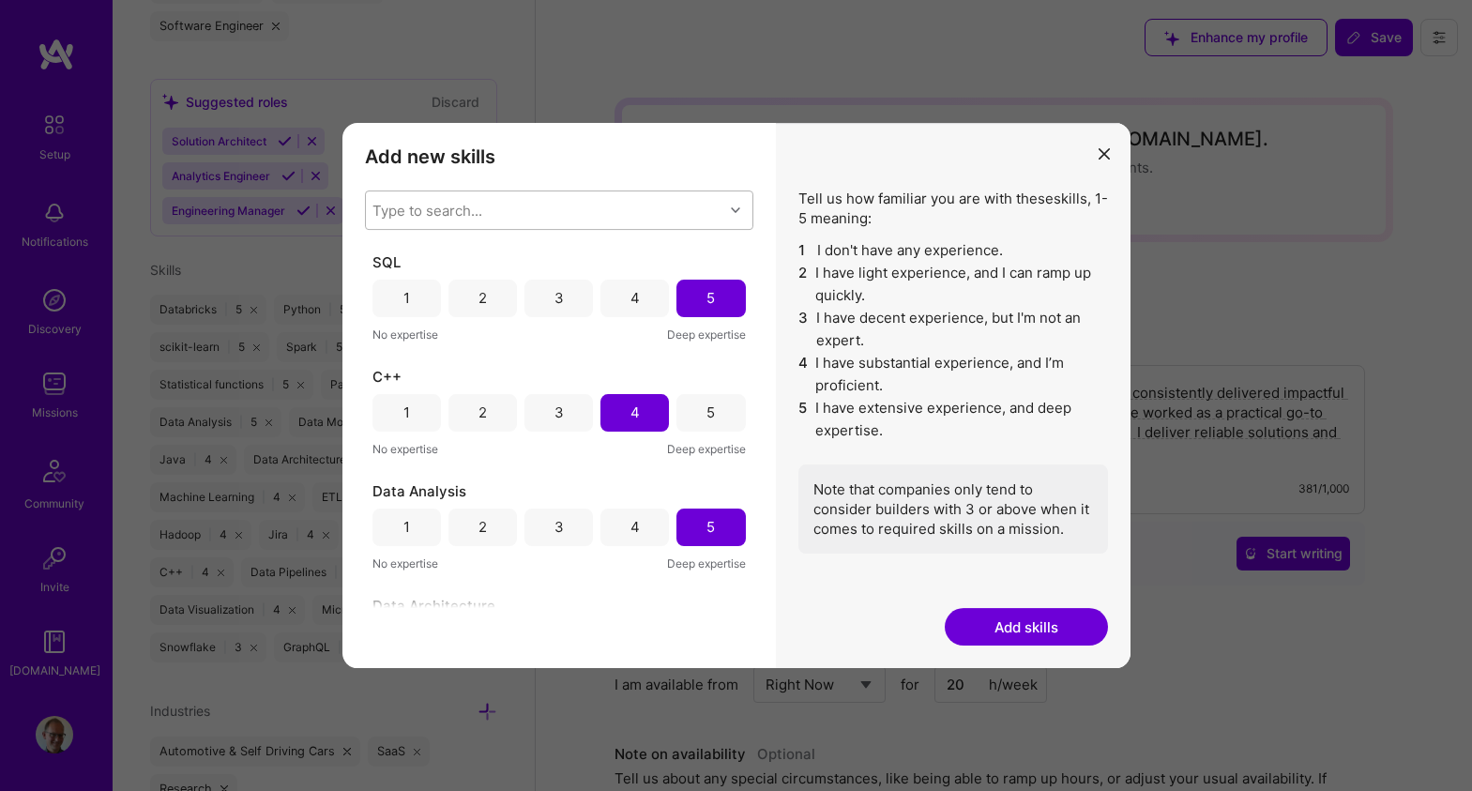
click at [663, 211] on div "Type to search..." at bounding box center [544, 210] width 357 height 38
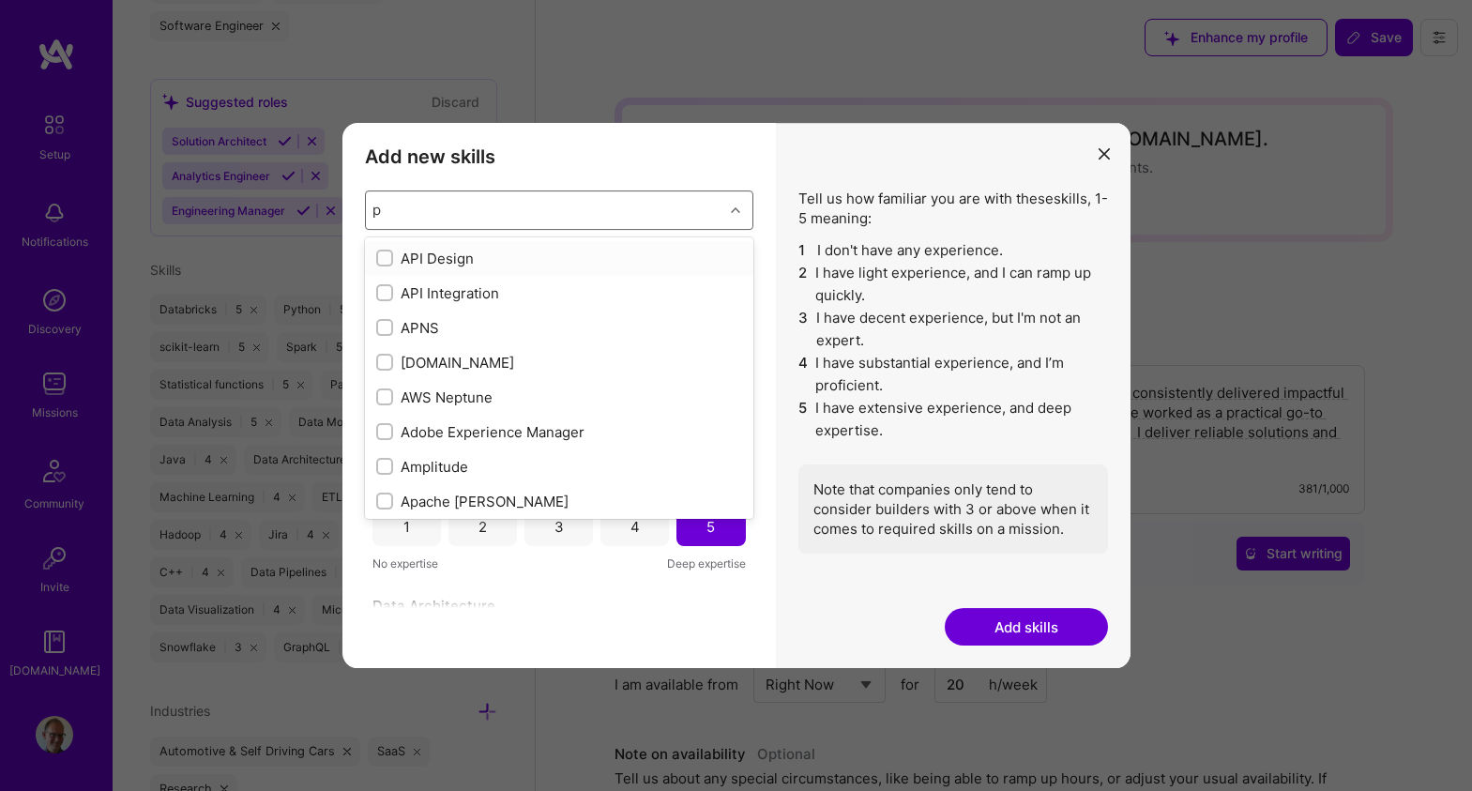
type input "py"
checkbox input "true"
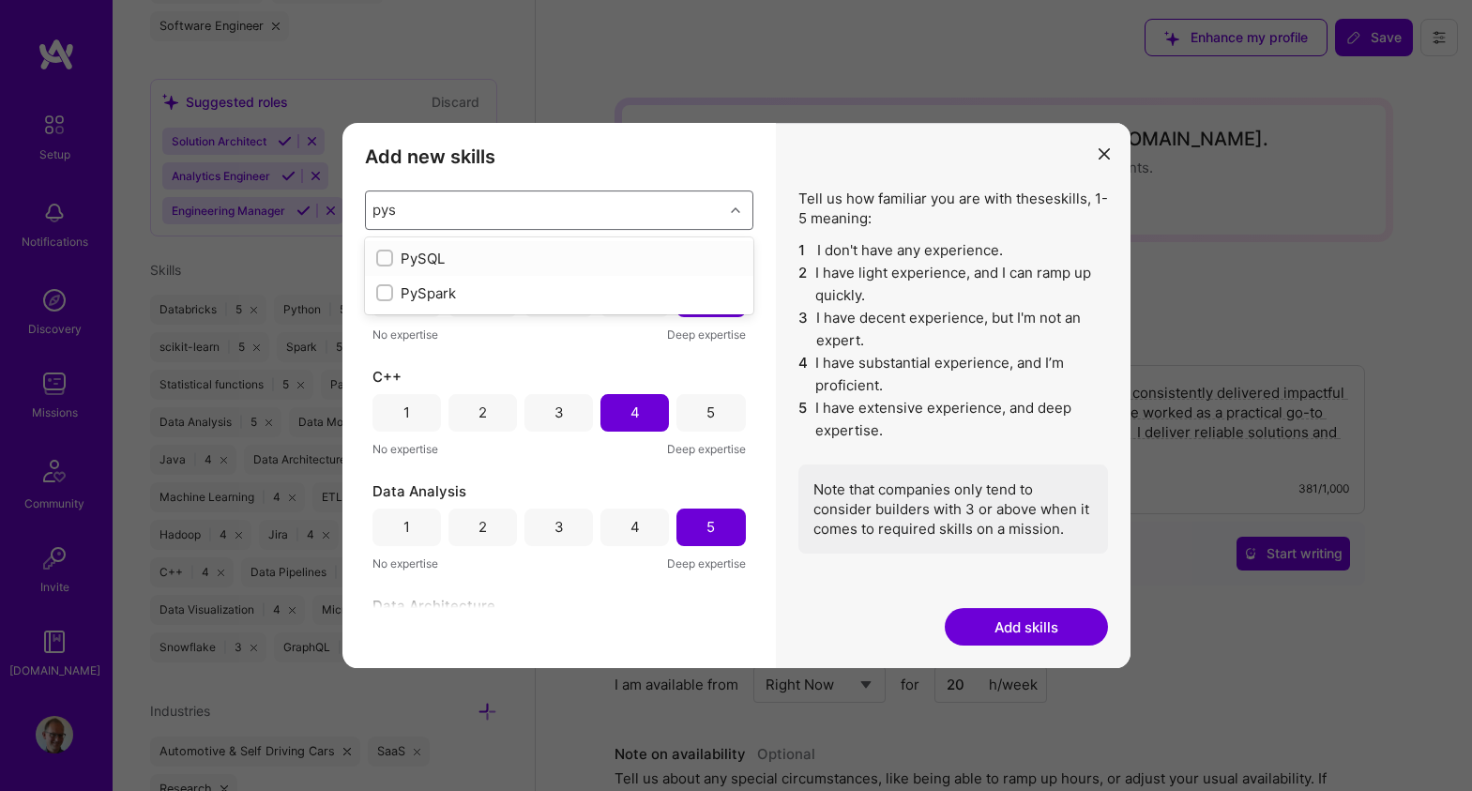
type input "pysp"
click at [570, 250] on div "PySpark" at bounding box center [559, 259] width 366 height 20
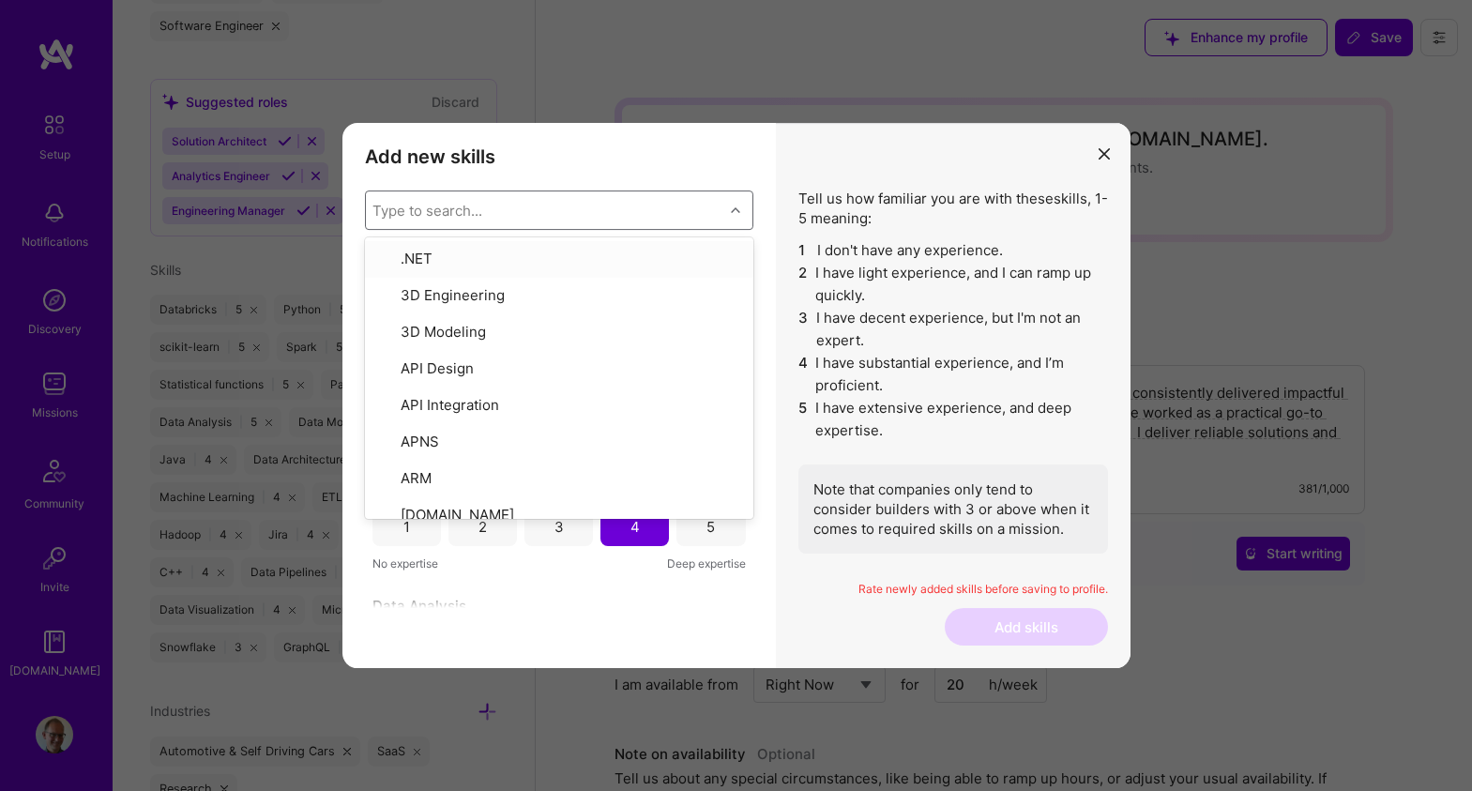
click at [670, 159] on h3 "Add new skills" at bounding box center [559, 156] width 388 height 23
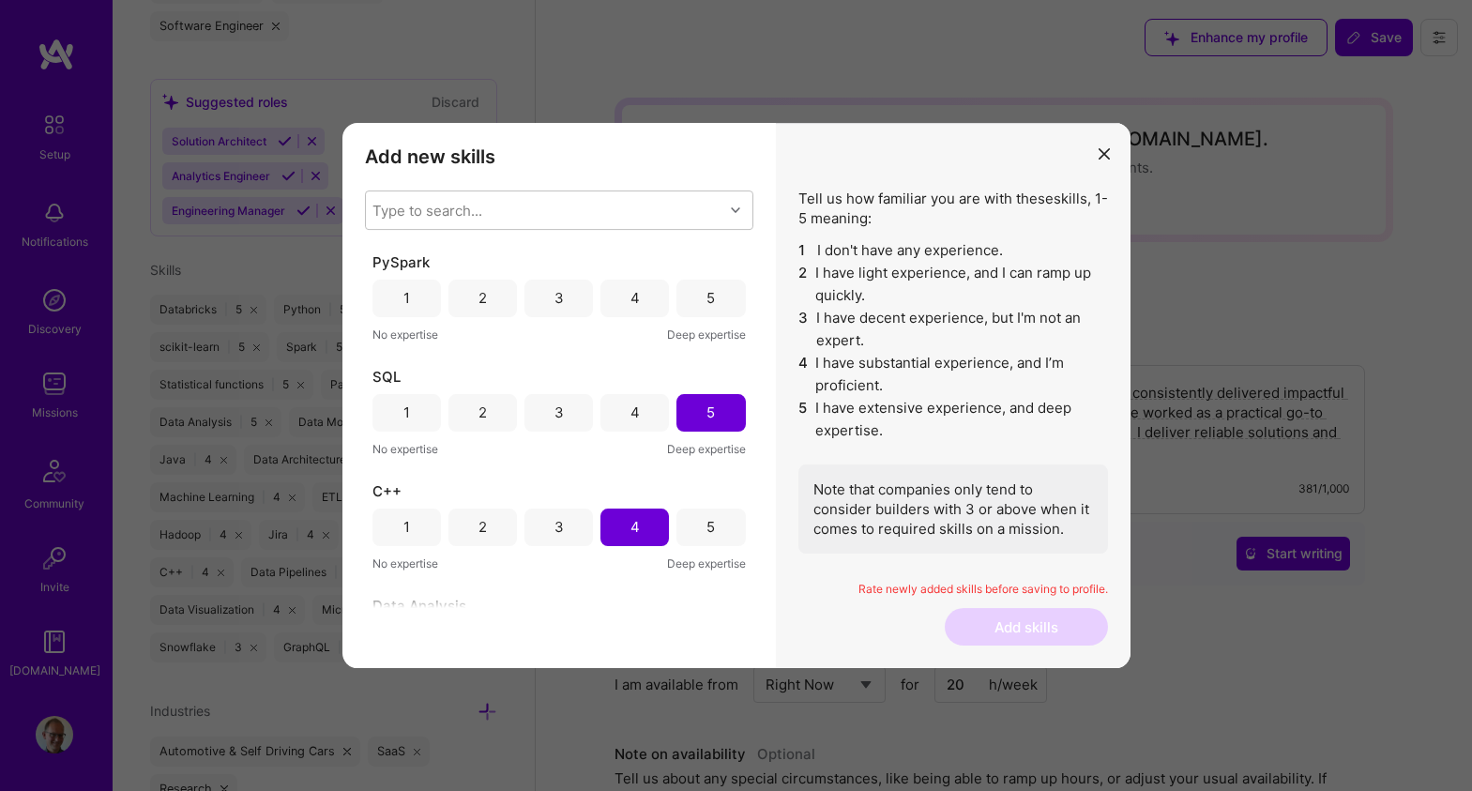
click at [706, 298] on div "5" at bounding box center [710, 298] width 8 height 20
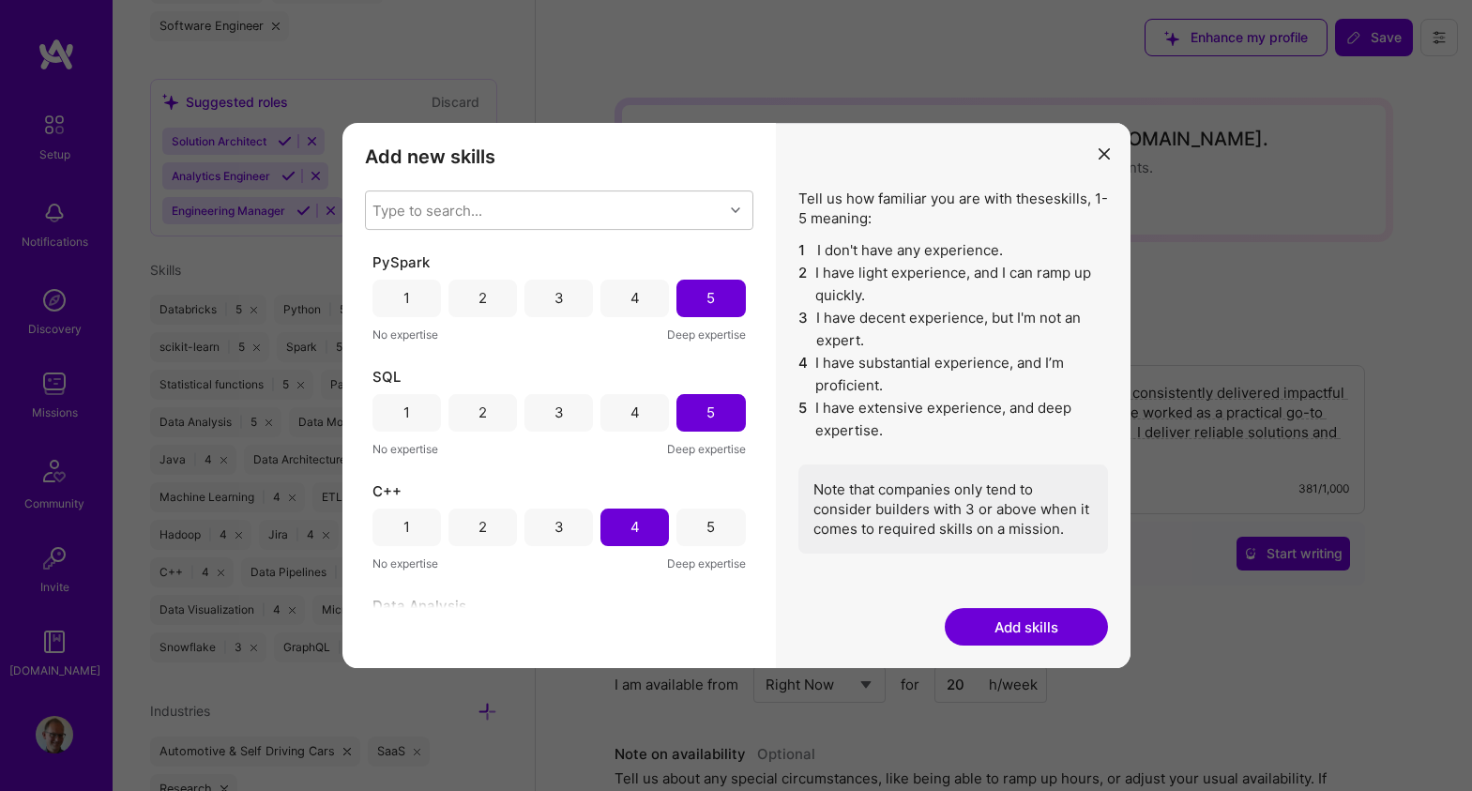
click at [1026, 624] on button "Add skills" at bounding box center [1026, 627] width 163 height 38
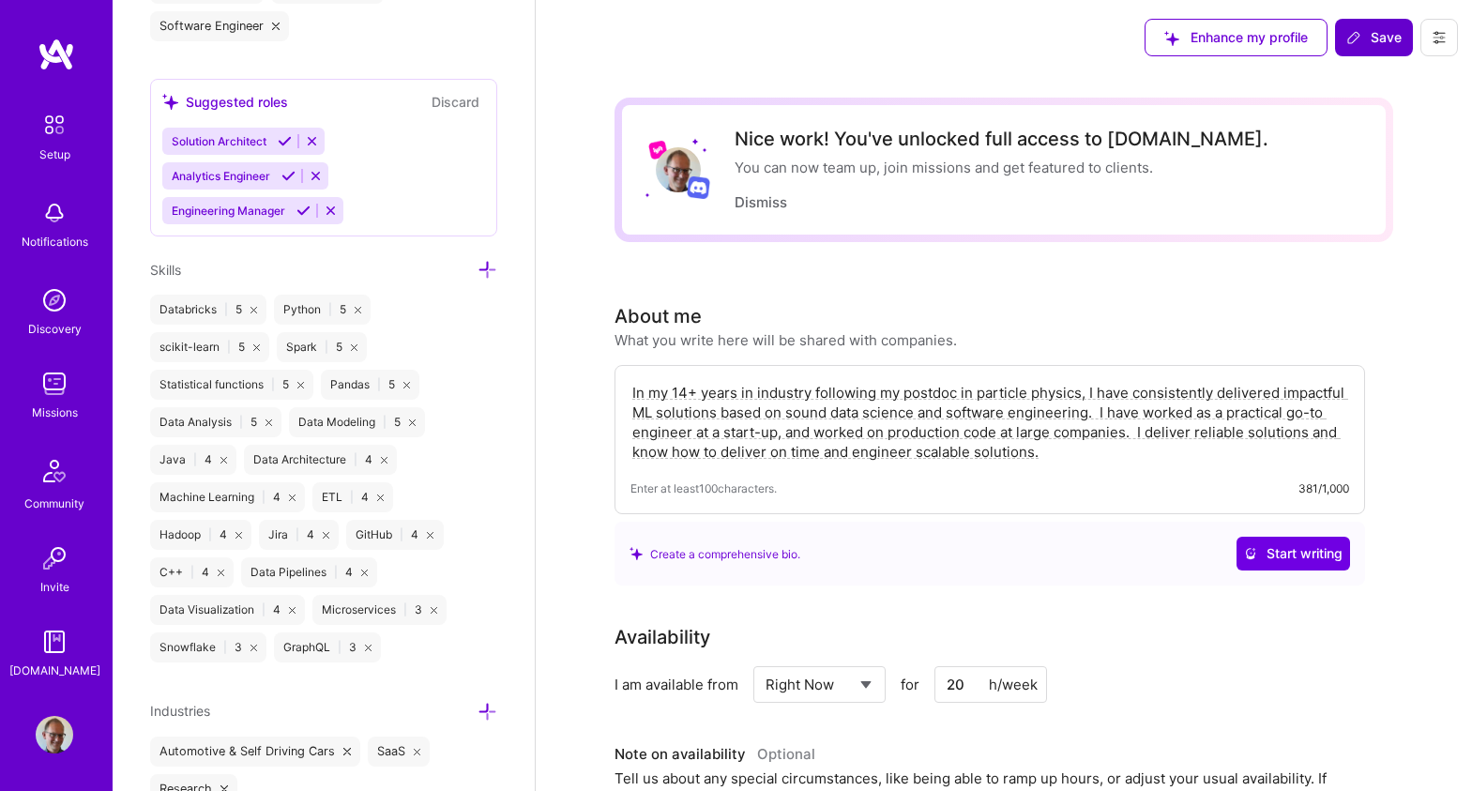
click at [1376, 42] on span "Save" at bounding box center [1373, 37] width 55 height 19
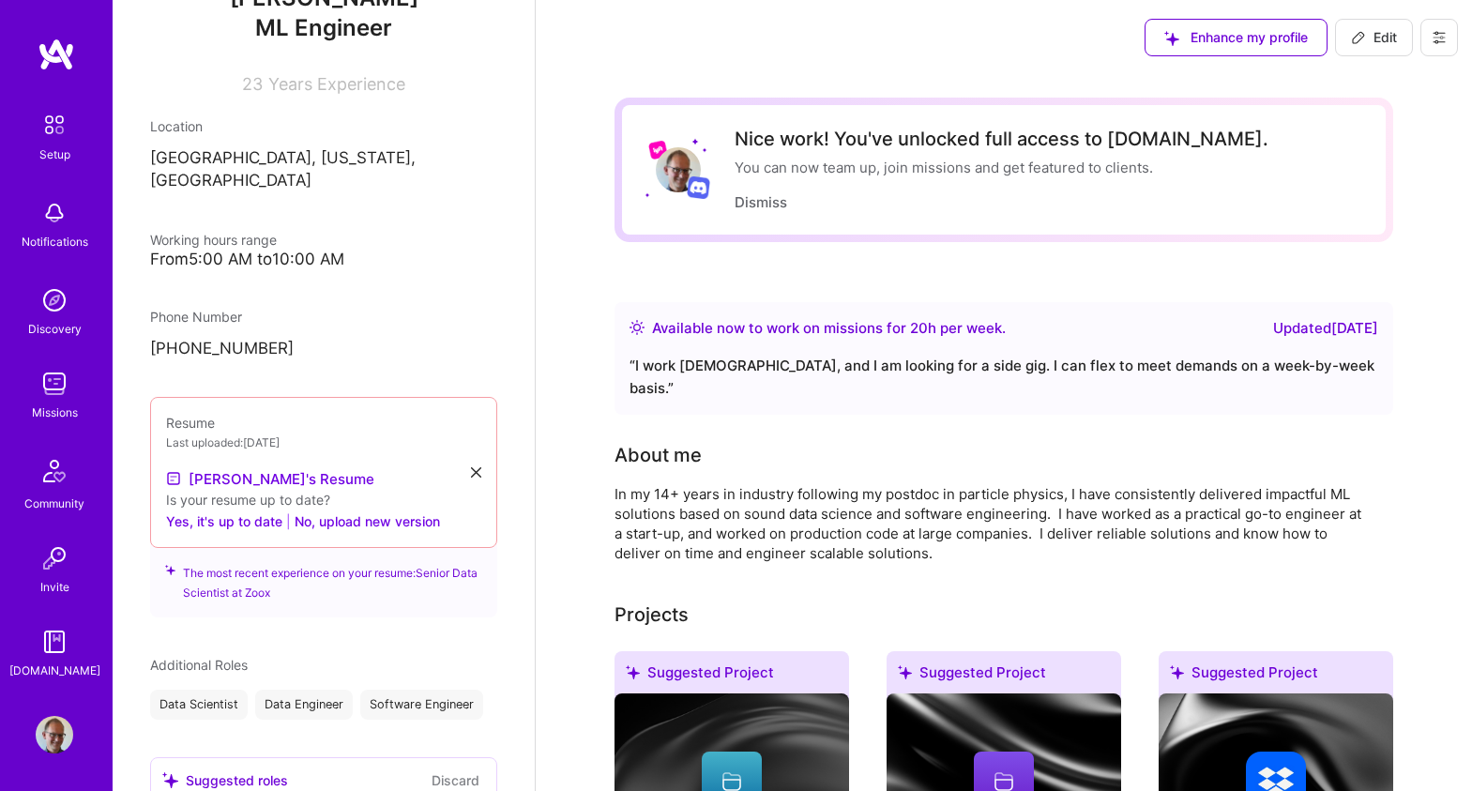
scroll to position [0, 0]
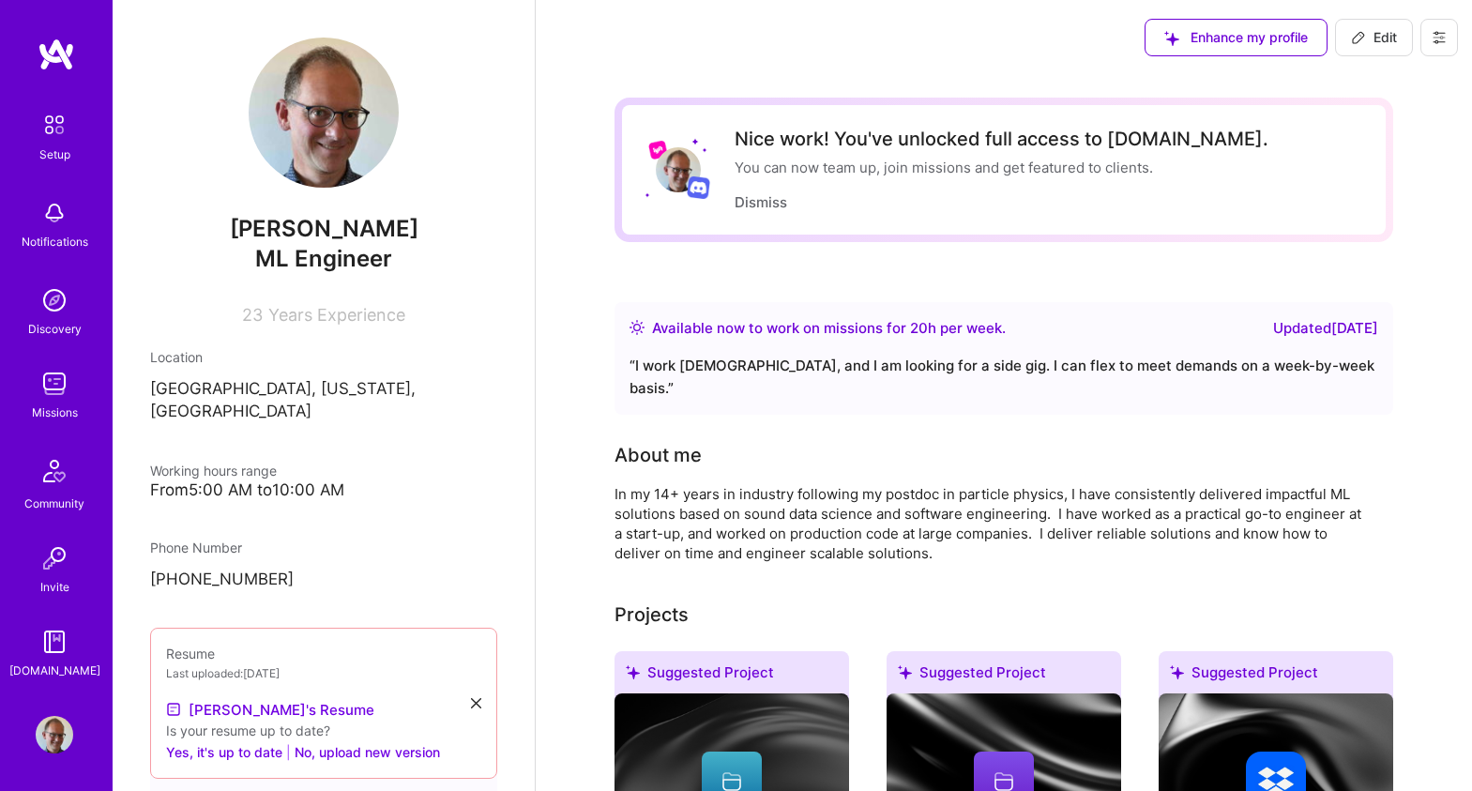
click at [54, 394] on img at bounding box center [55, 384] width 38 height 38
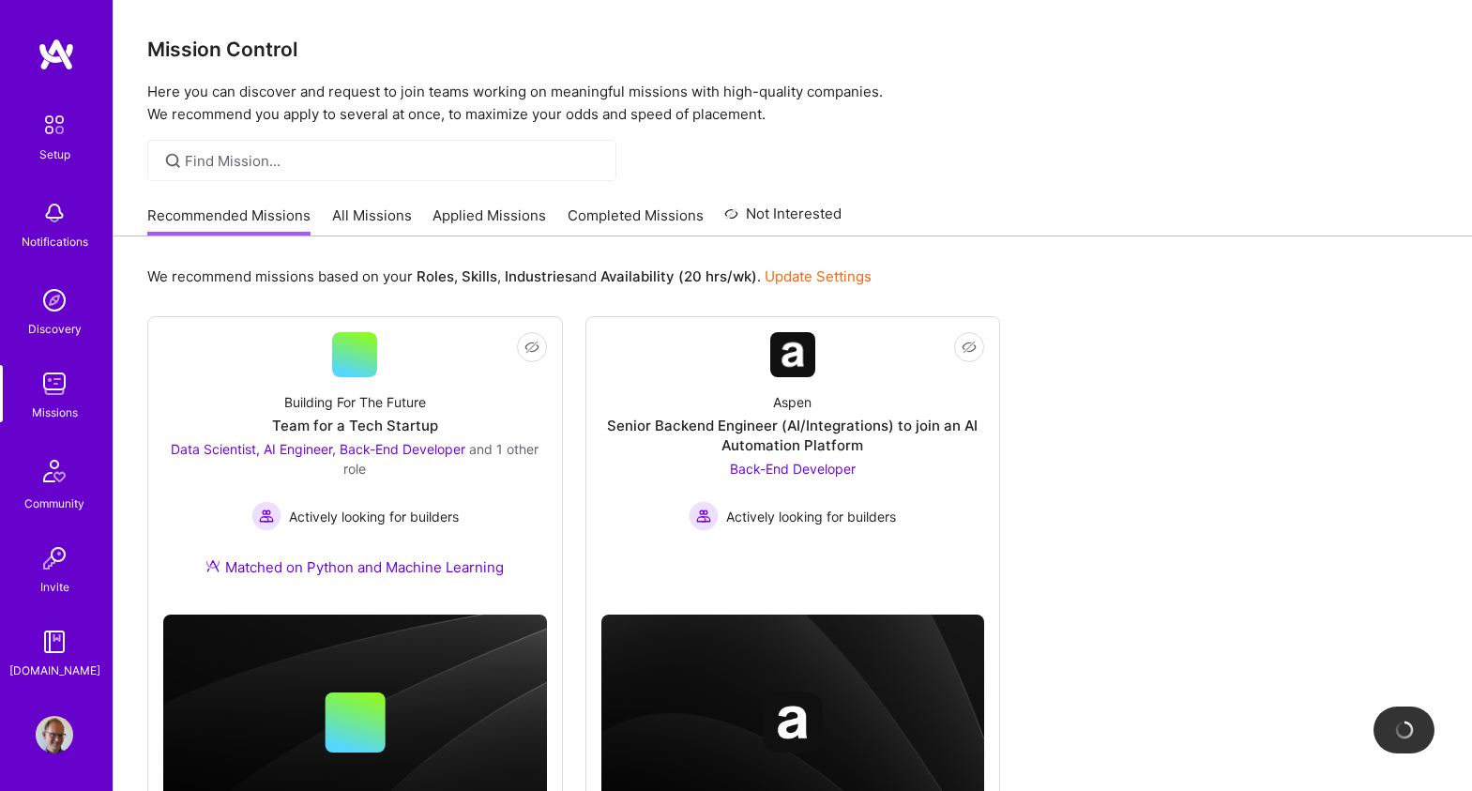
click at [381, 219] on link "All Missions" at bounding box center [372, 220] width 80 height 31
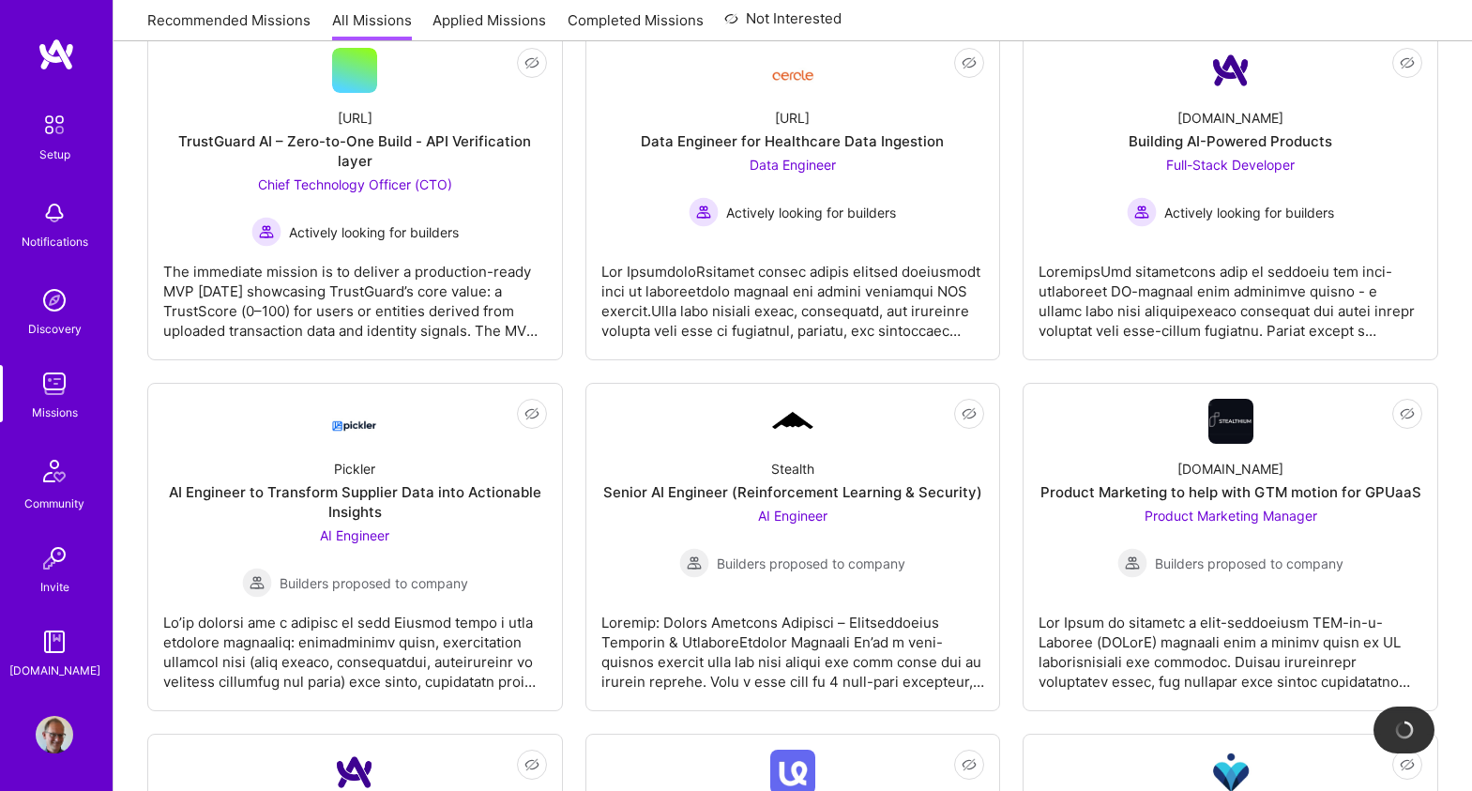
scroll to position [983, 0]
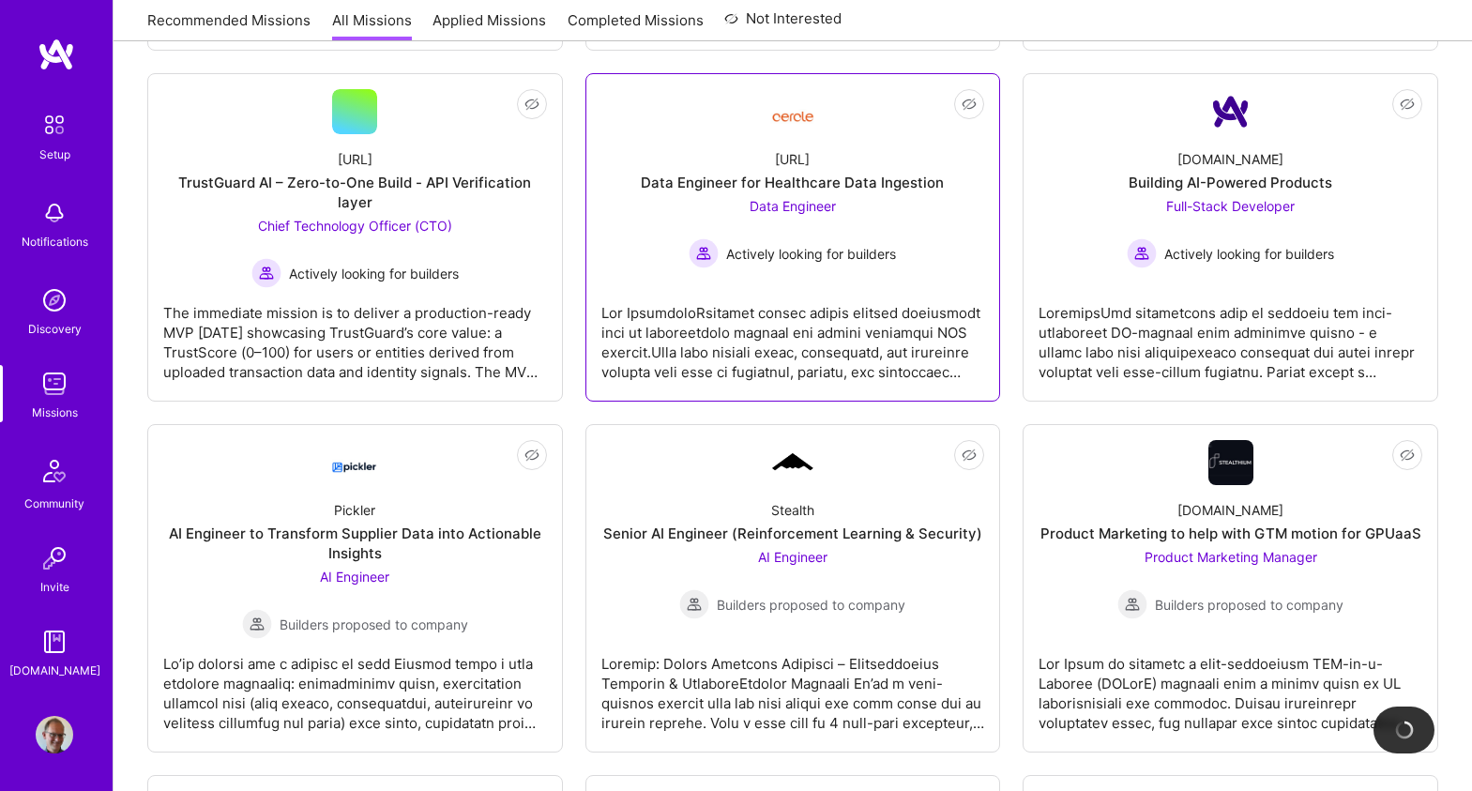
click at [802, 295] on div at bounding box center [793, 335] width 384 height 94
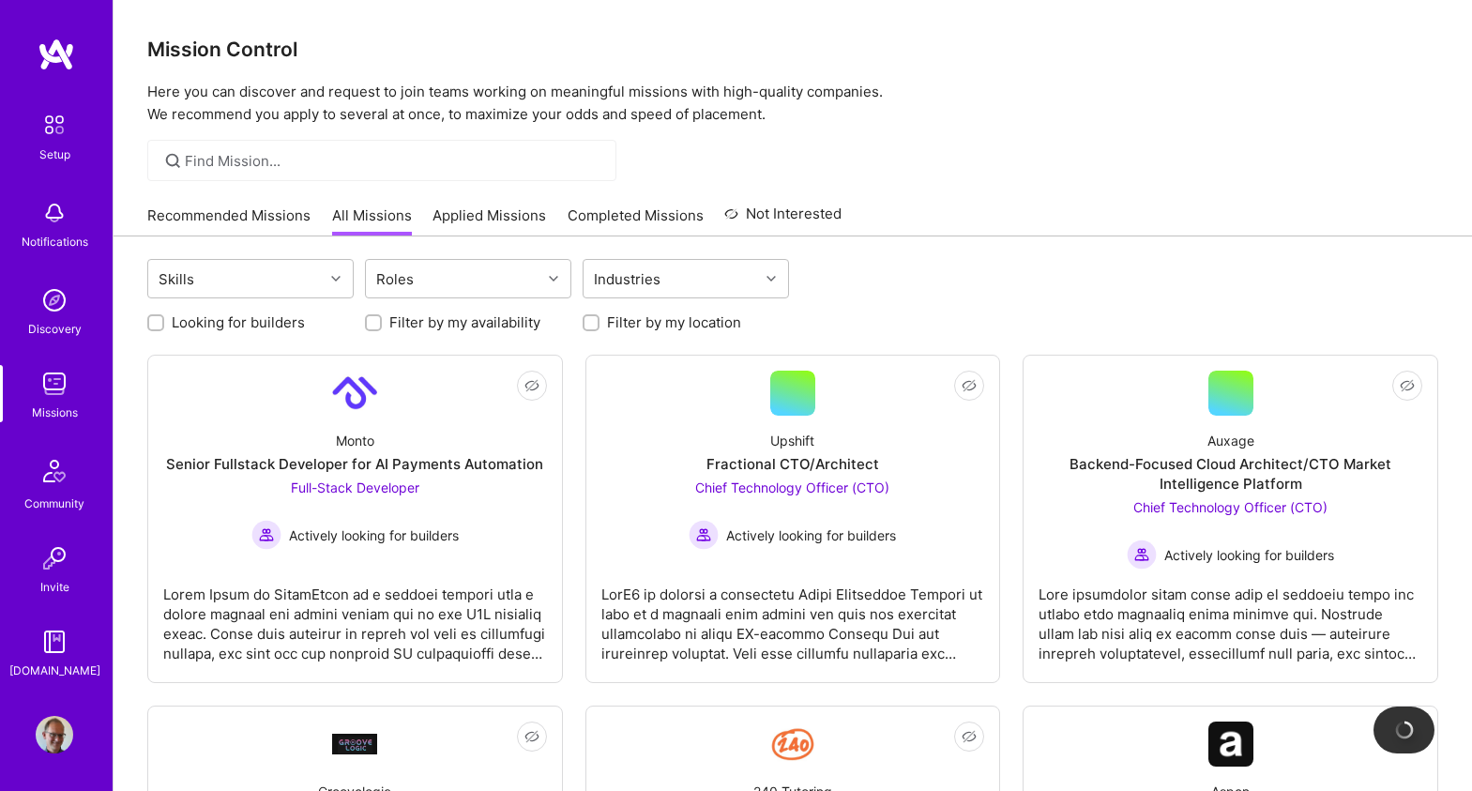
click at [230, 211] on link "Recommended Missions" at bounding box center [228, 220] width 163 height 31
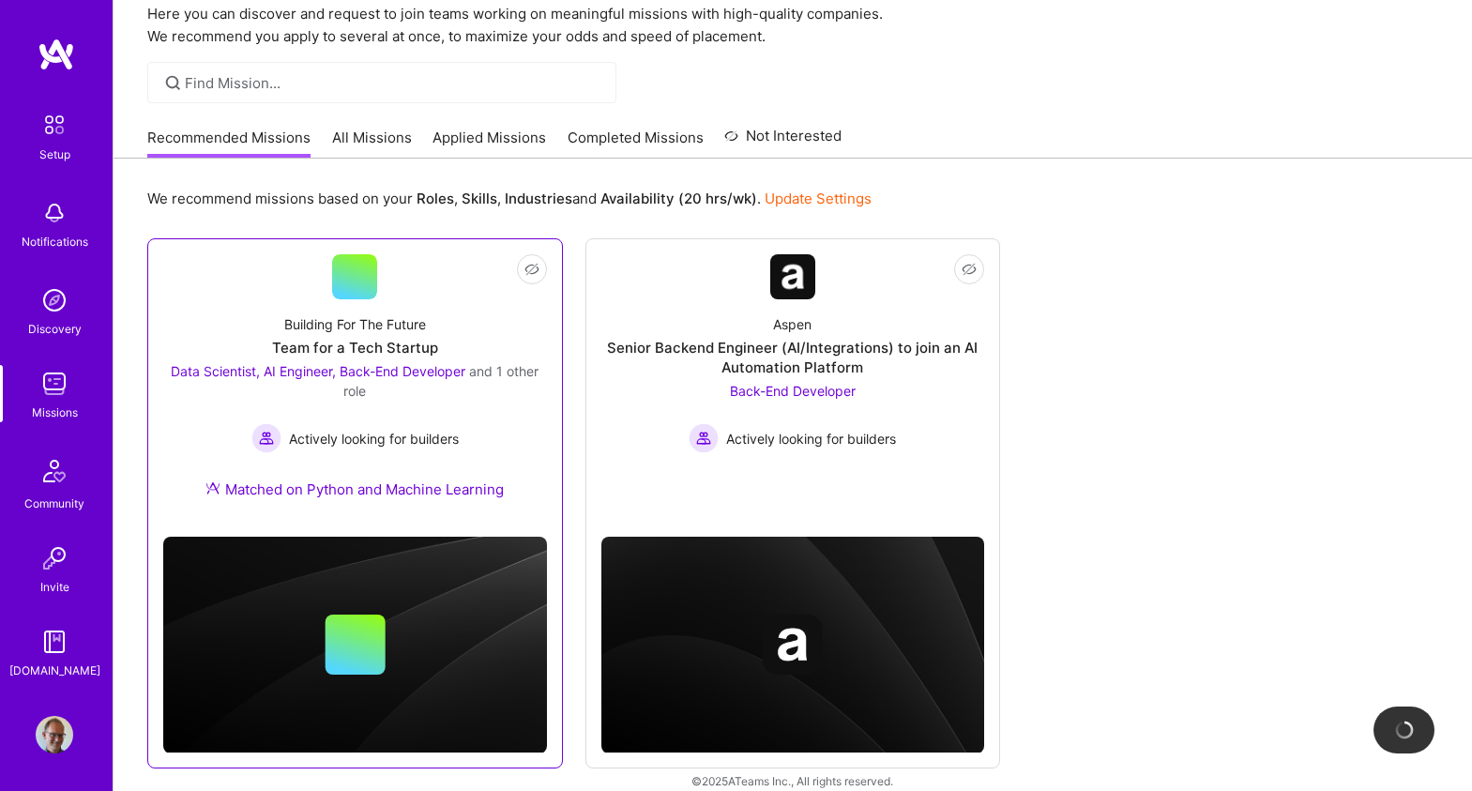
scroll to position [100, 0]
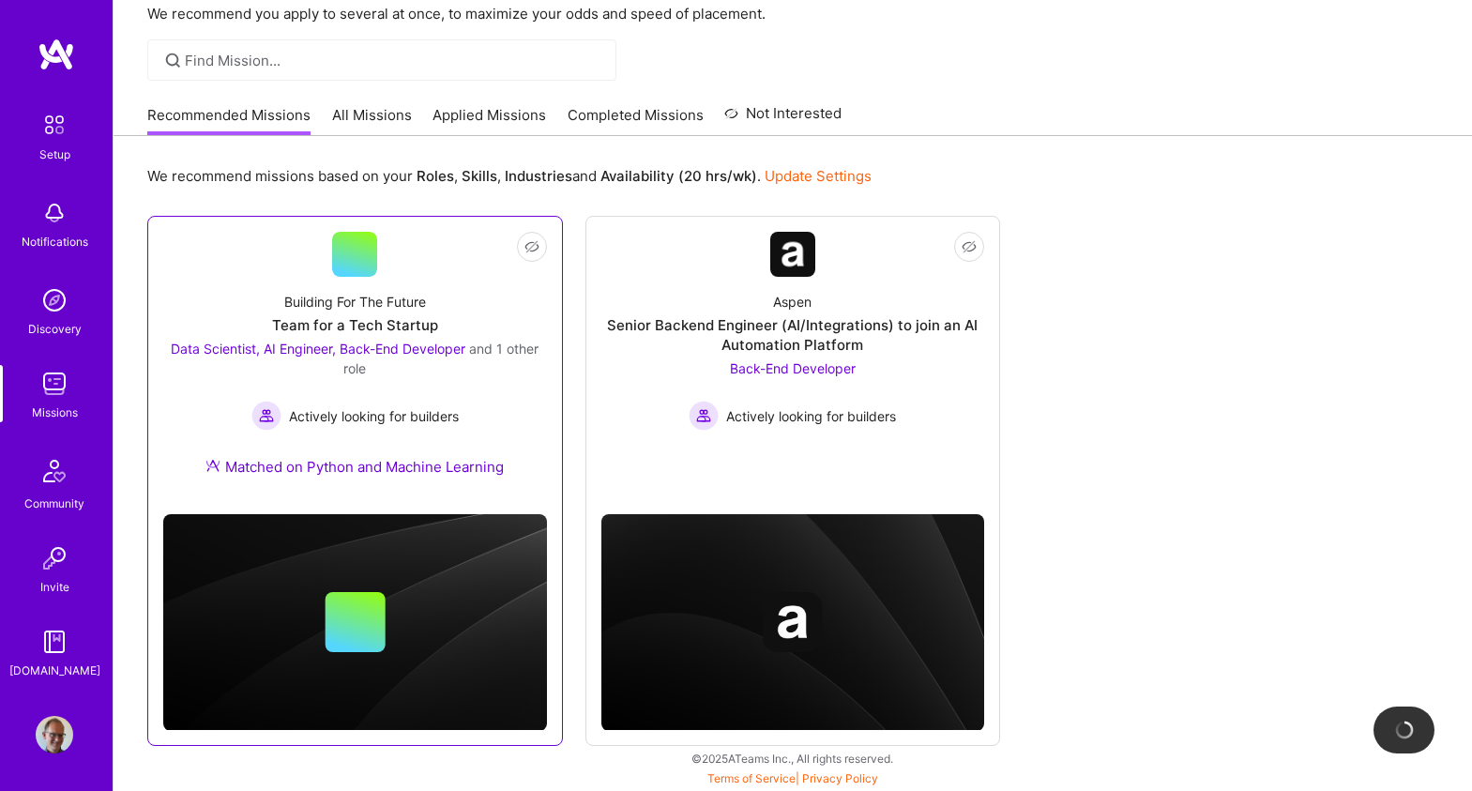
click at [397, 447] on div "Building For The Future Team for a Tech Startup Data Scientist, AI Engineer, Ba…" at bounding box center [355, 388] width 384 height 222
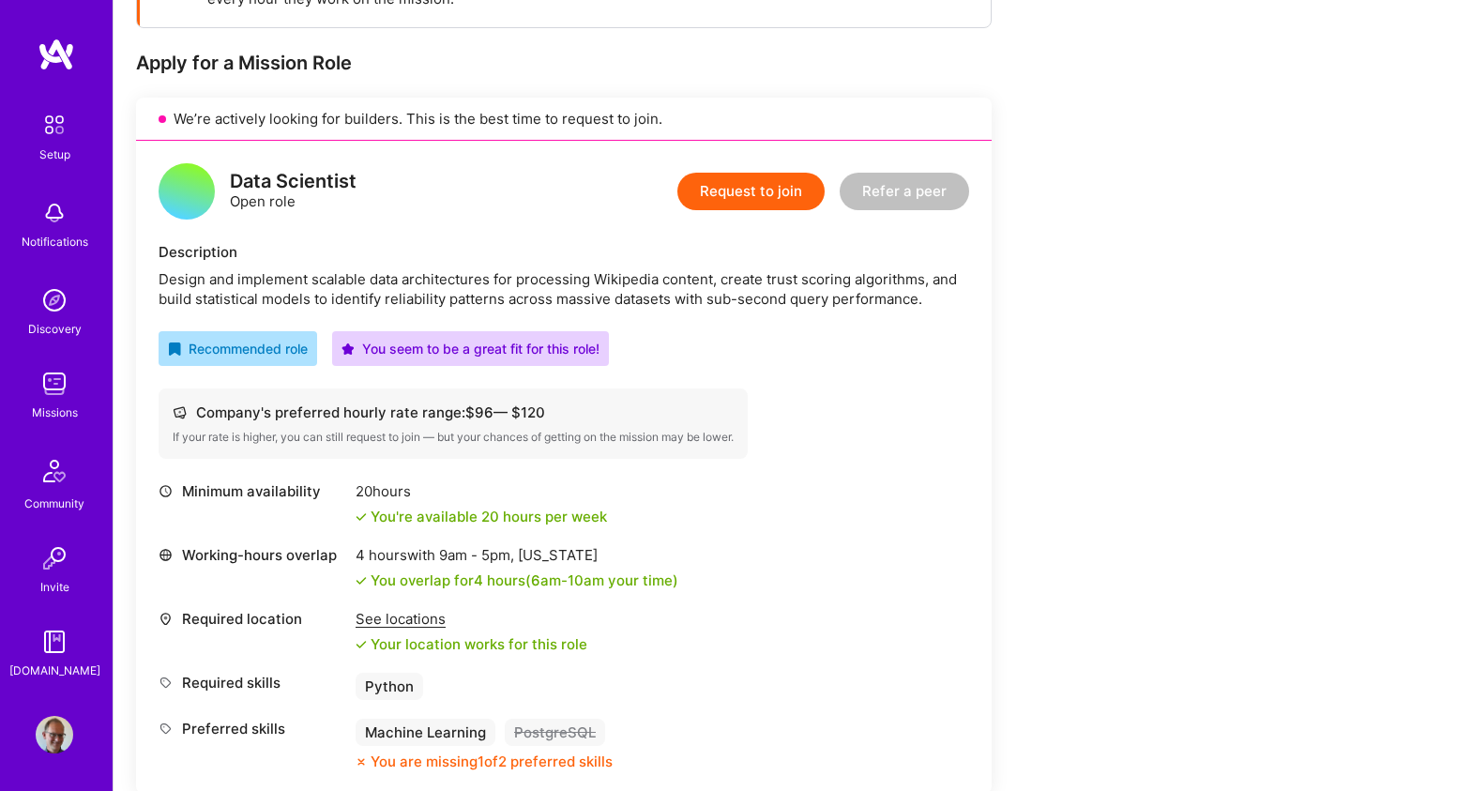
scroll to position [348, 0]
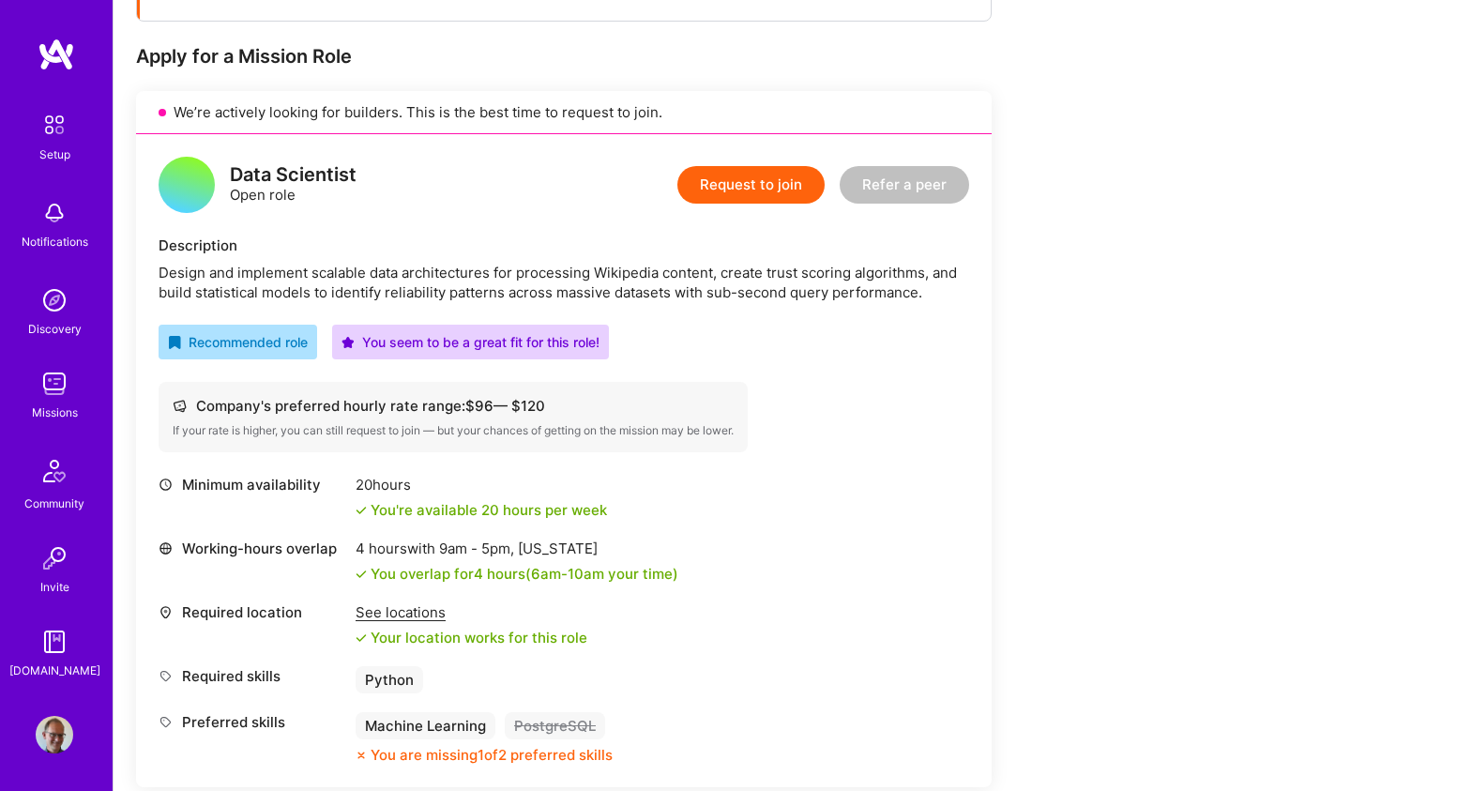
click at [779, 183] on button "Request to join" at bounding box center [750, 185] width 147 height 38
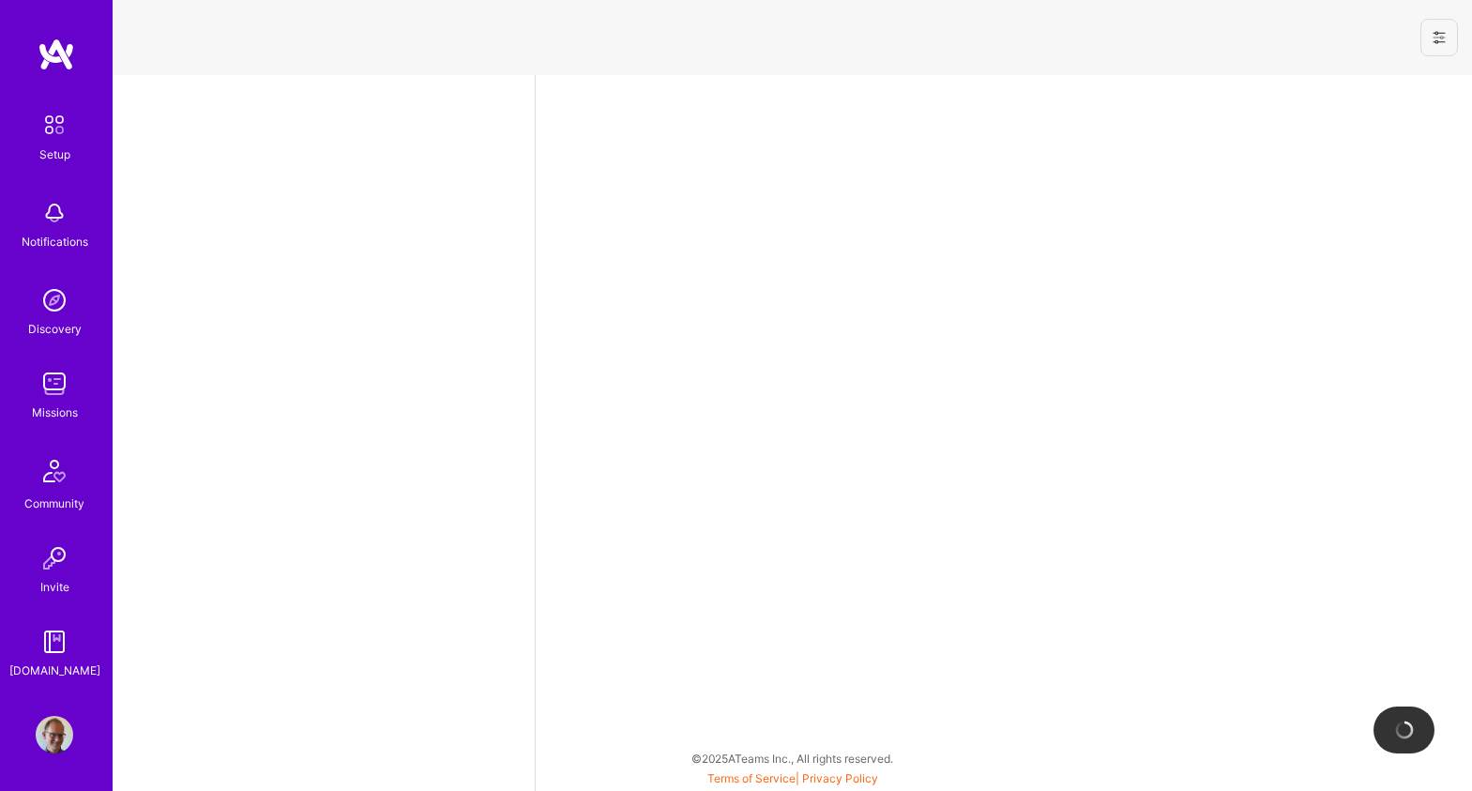
select select "US"
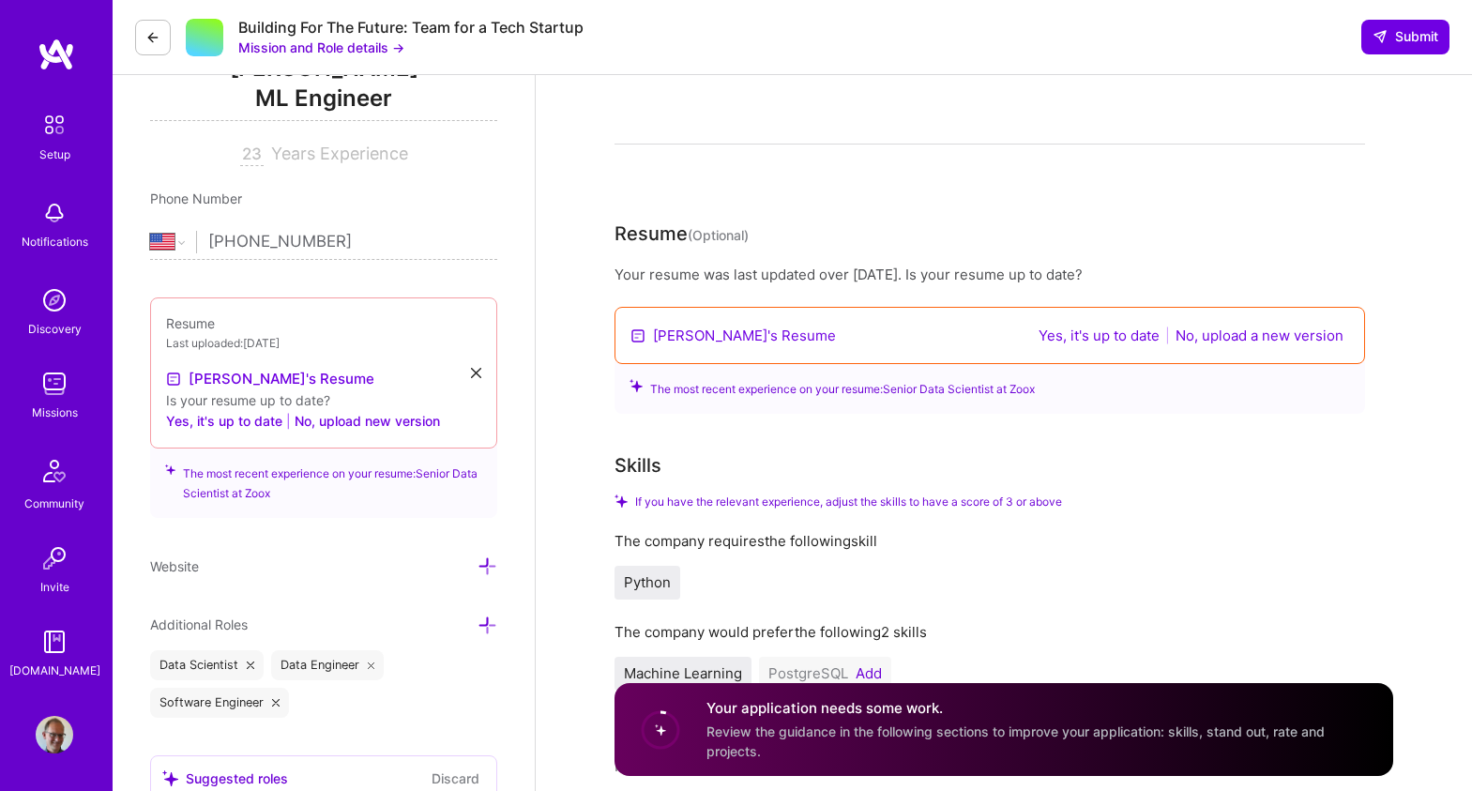
scroll to position [293, 0]
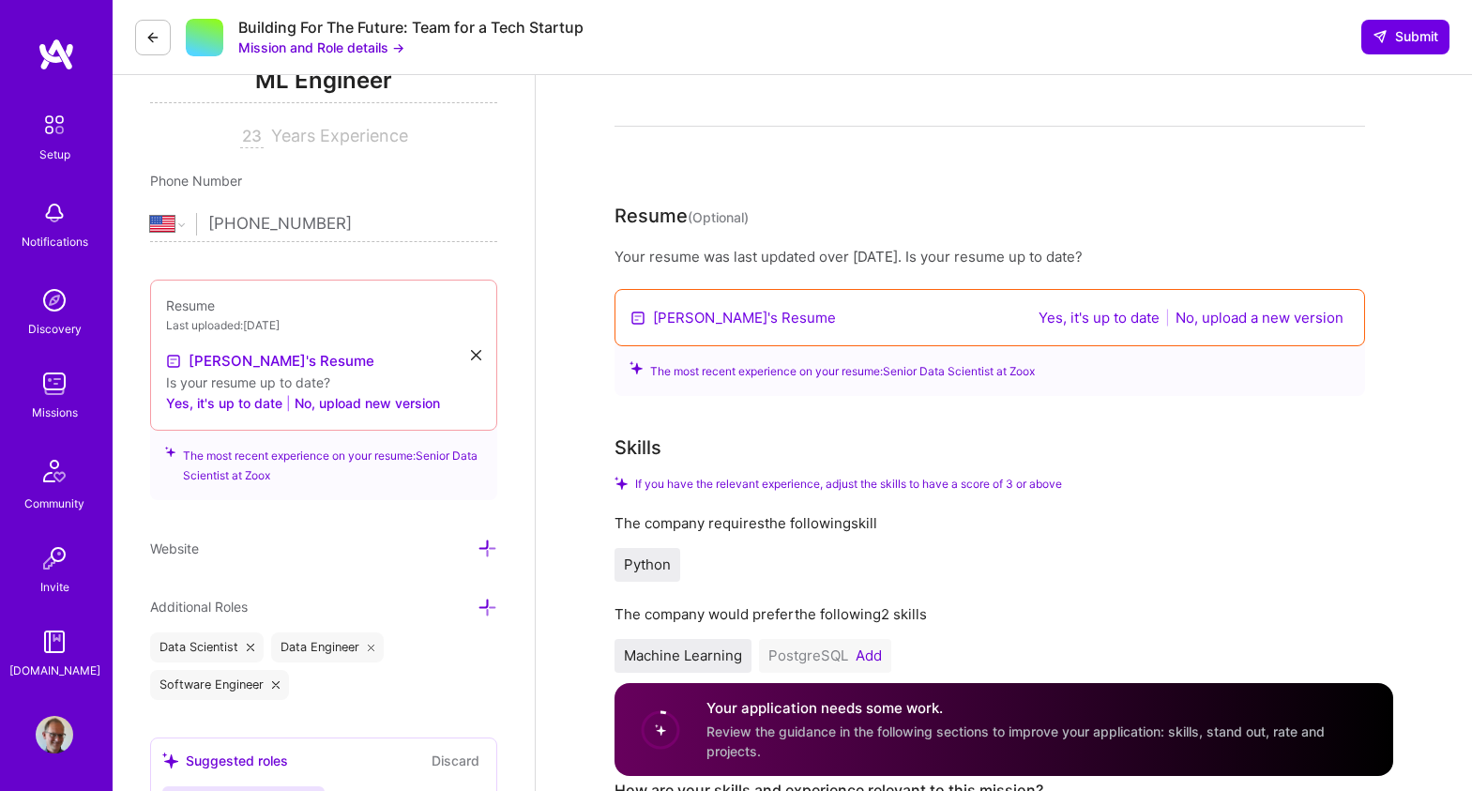
click at [723, 321] on link "[PERSON_NAME]'s Resume" at bounding box center [744, 318] width 183 height 20
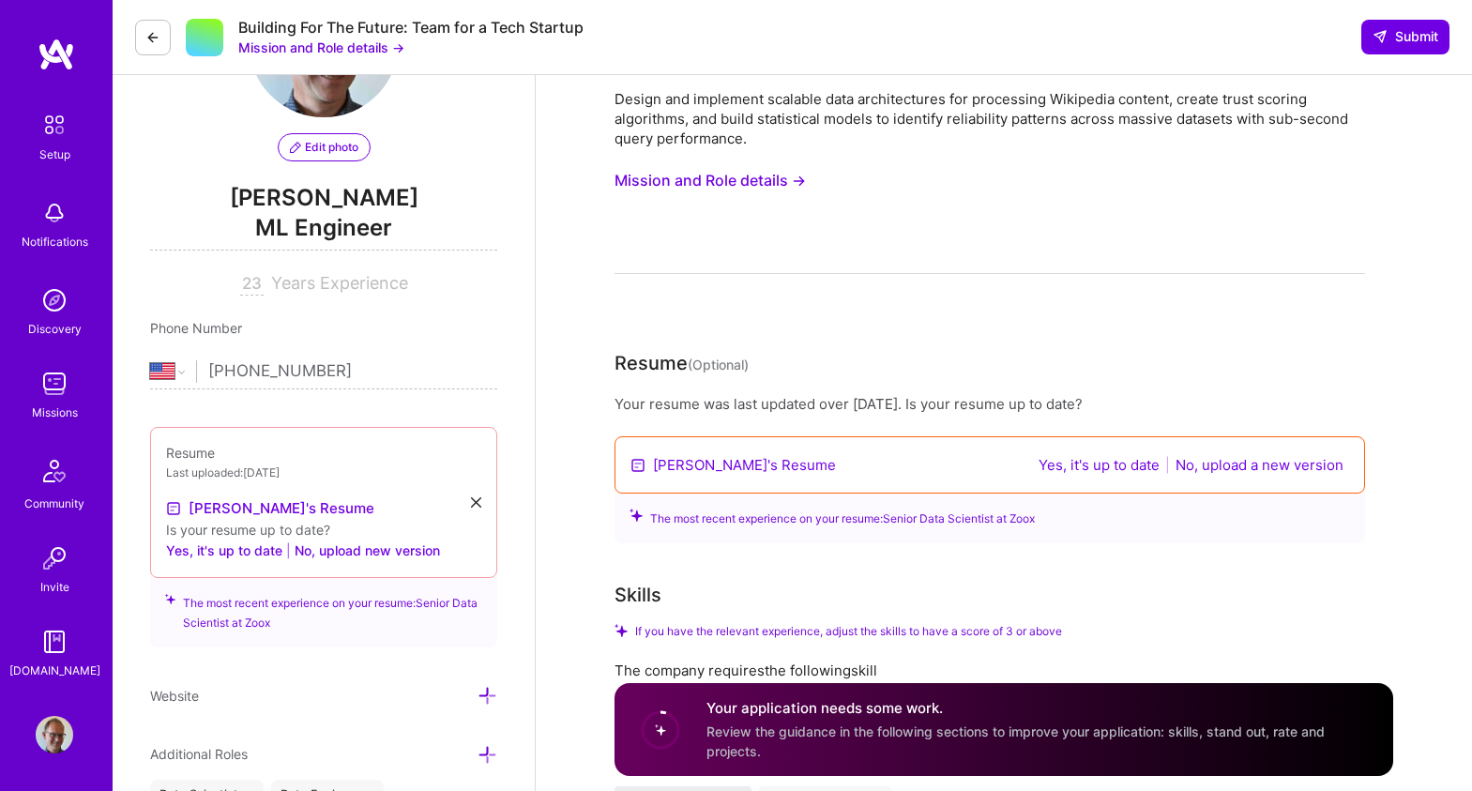
scroll to position [46, 0]
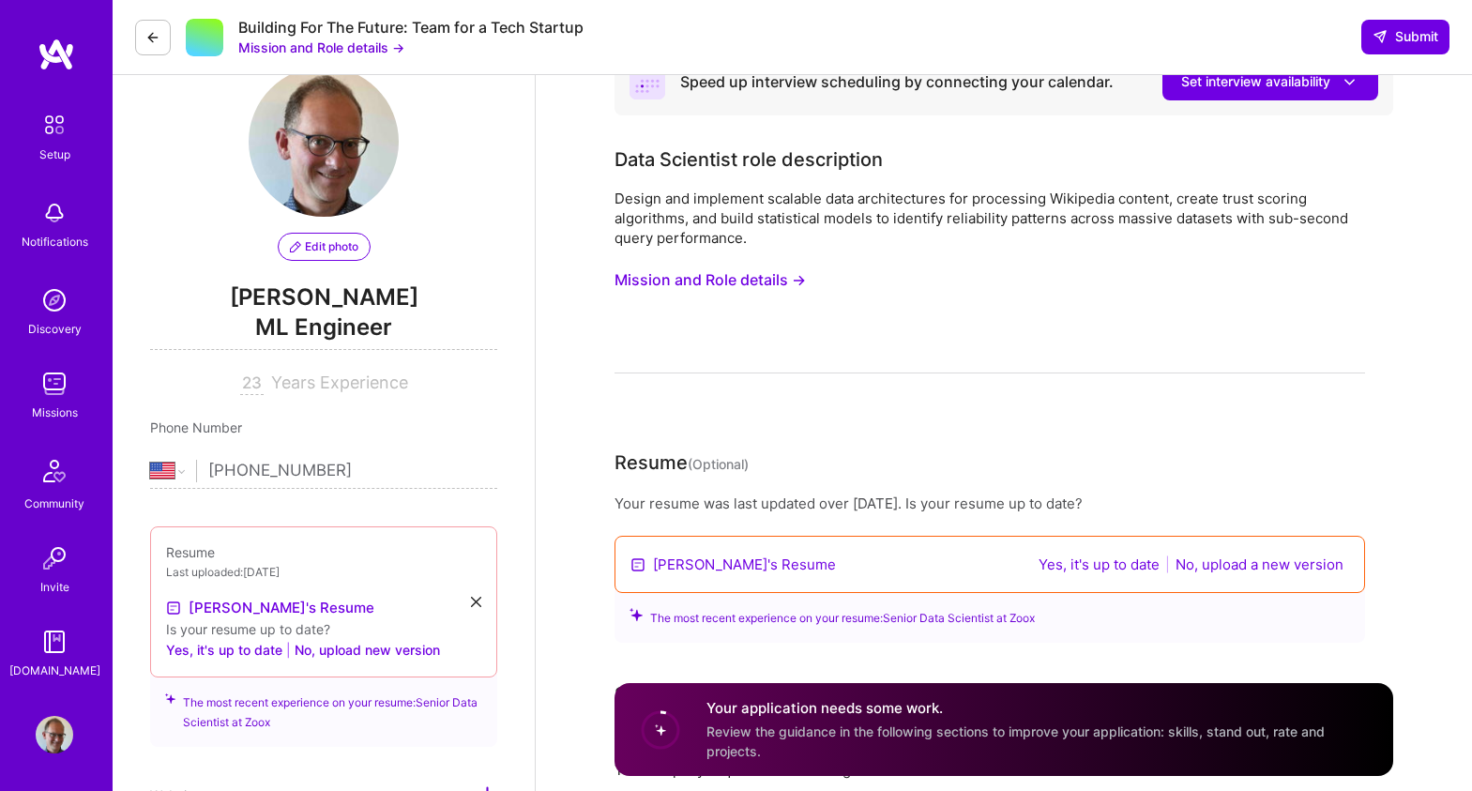
click at [732, 287] on button "Mission and Role details →" at bounding box center [709, 280] width 191 height 35
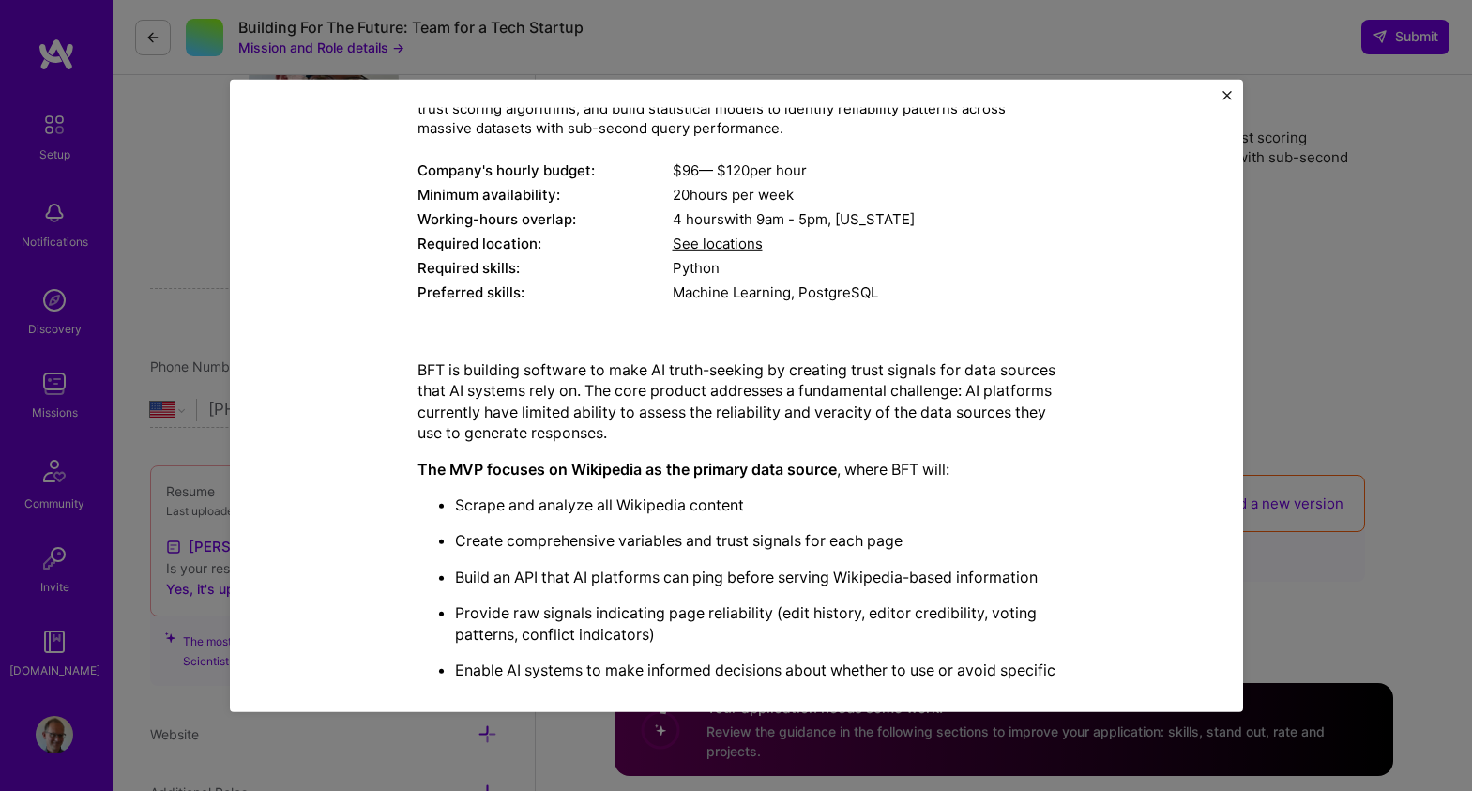
scroll to position [0, 0]
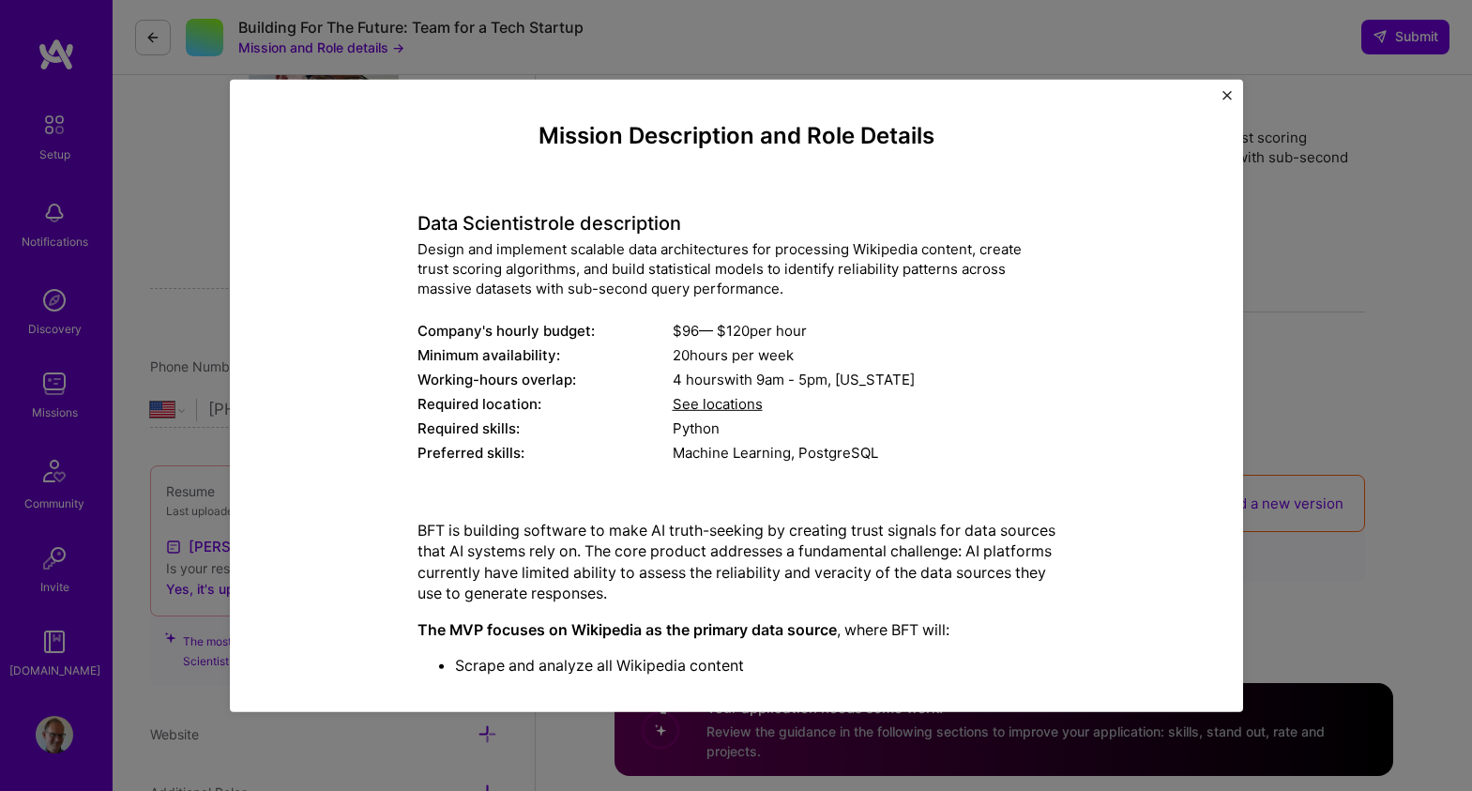
click at [1227, 96] on img "Close" at bounding box center [1226, 94] width 9 height 9
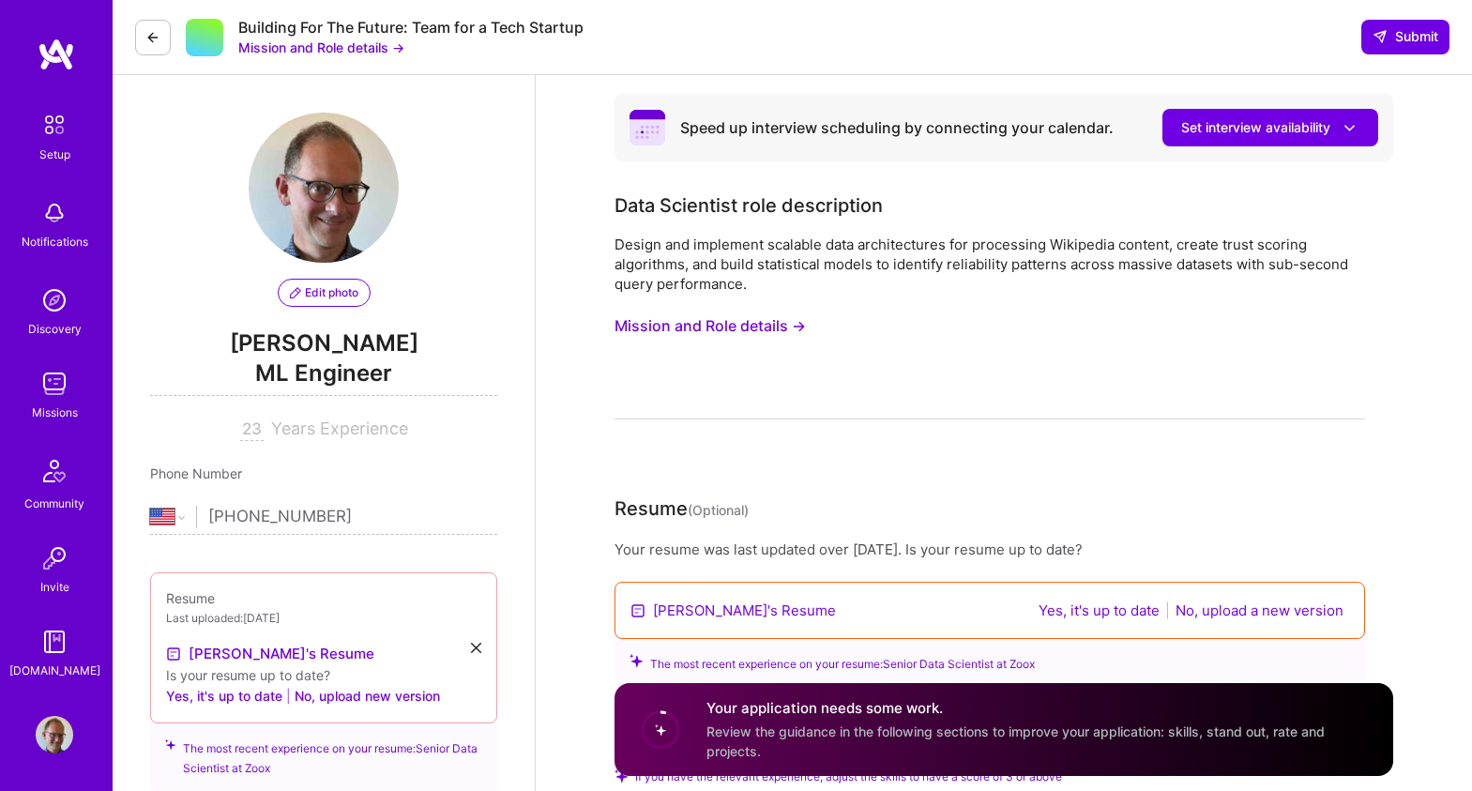
click at [150, 46] on button at bounding box center [153, 38] width 36 height 36
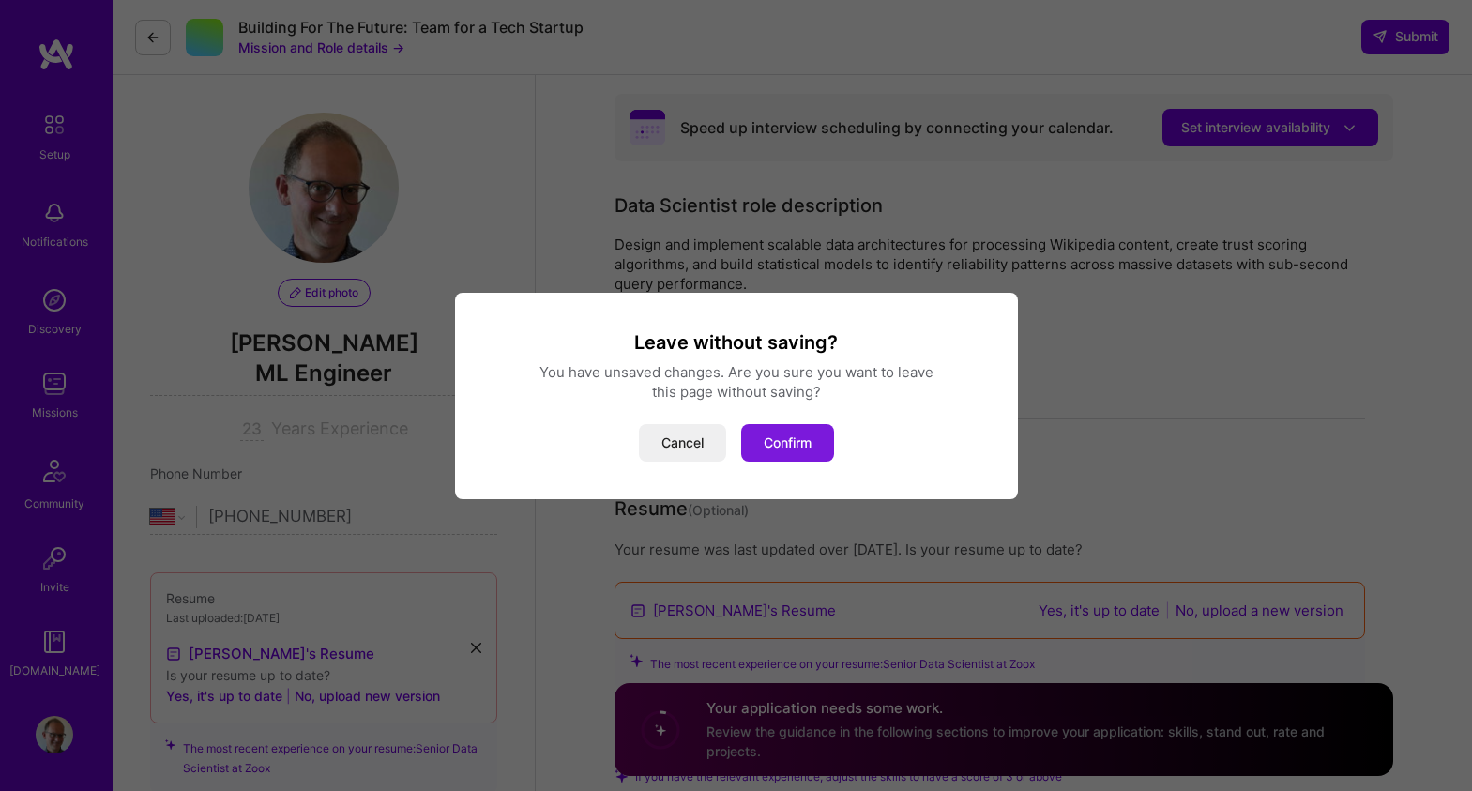
click at [794, 441] on button "Confirm" at bounding box center [787, 443] width 93 height 38
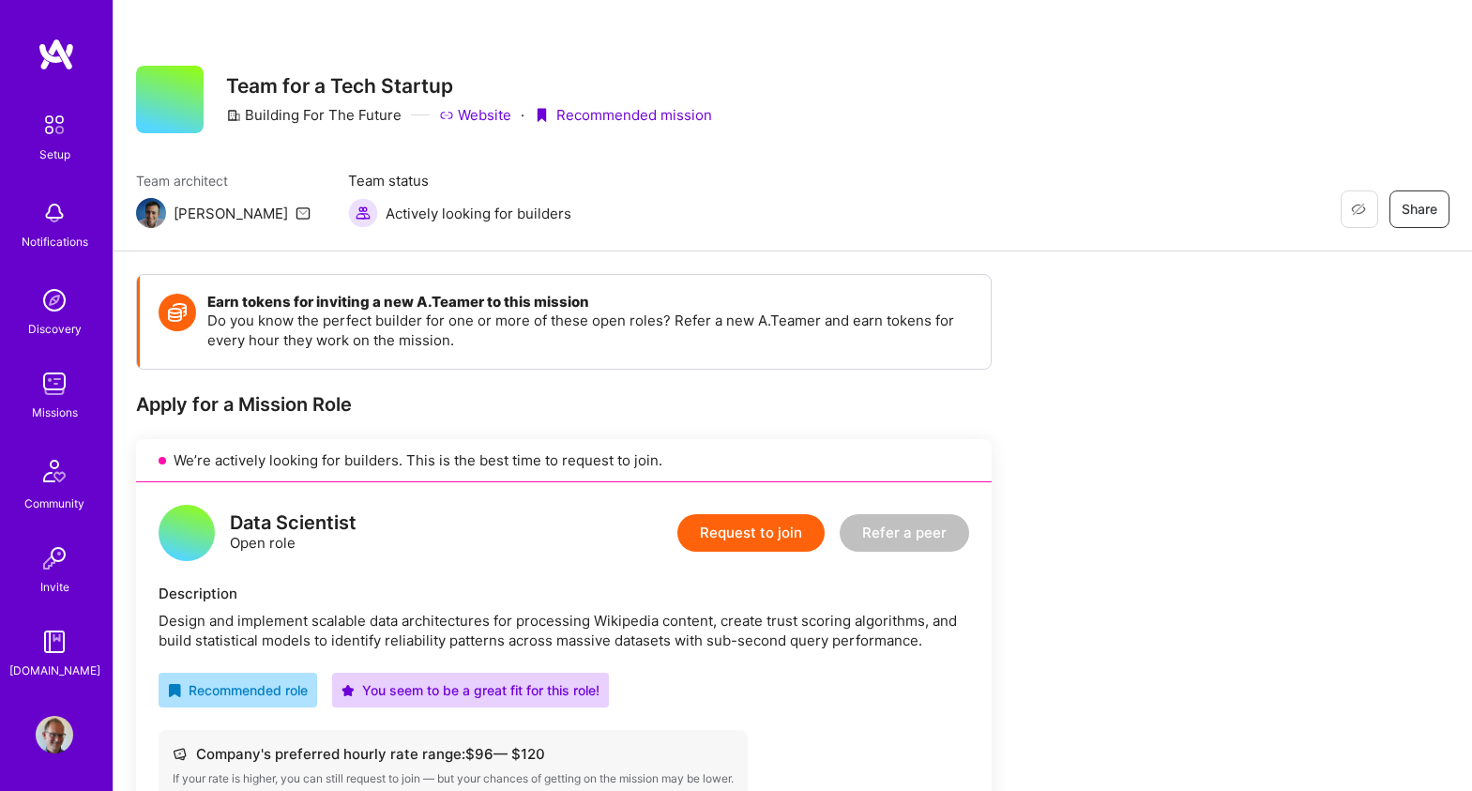
click at [482, 114] on link "Website" at bounding box center [475, 115] width 72 height 20
click at [64, 386] on img at bounding box center [55, 384] width 38 height 38
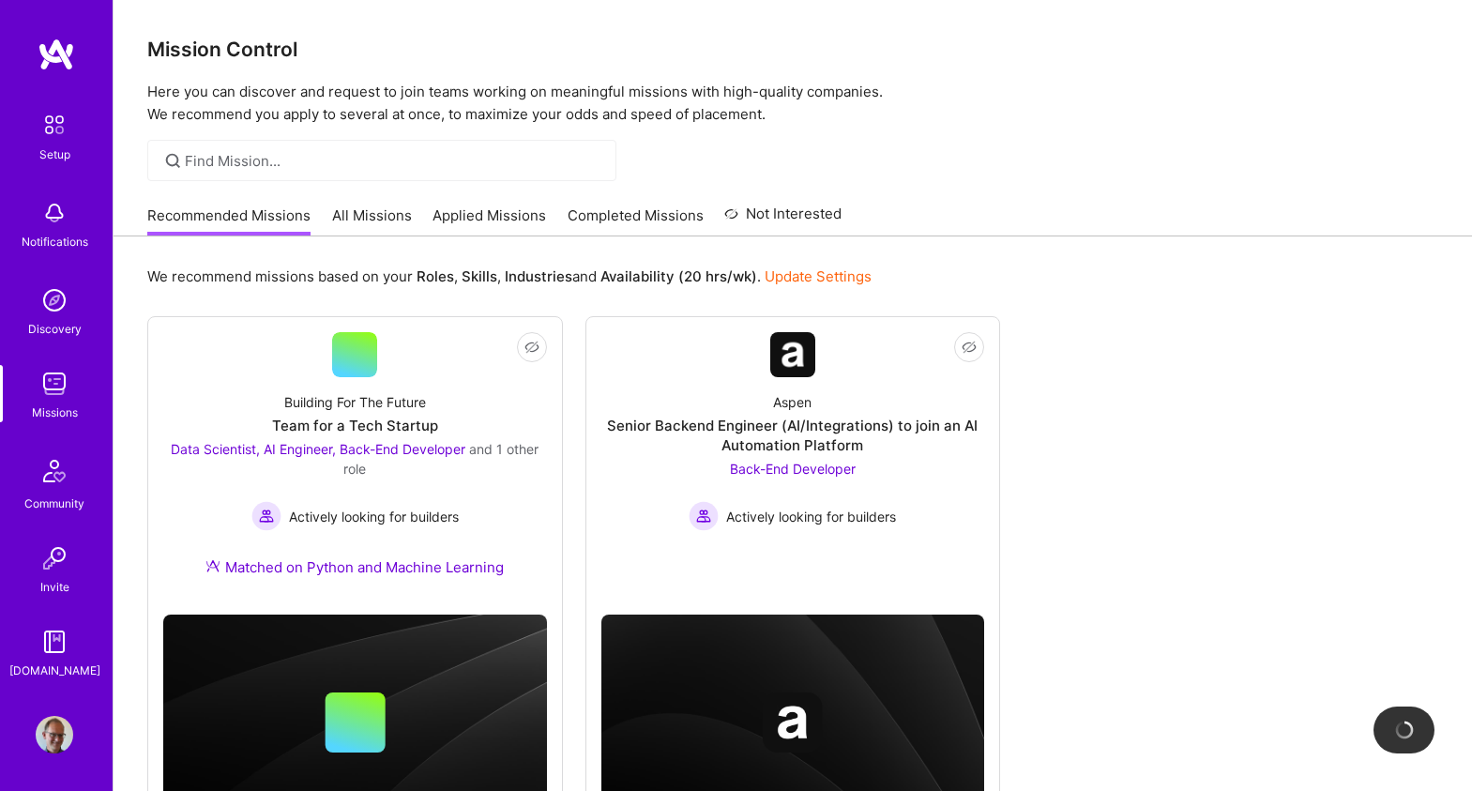
click at [379, 216] on link "All Missions" at bounding box center [372, 220] width 80 height 31
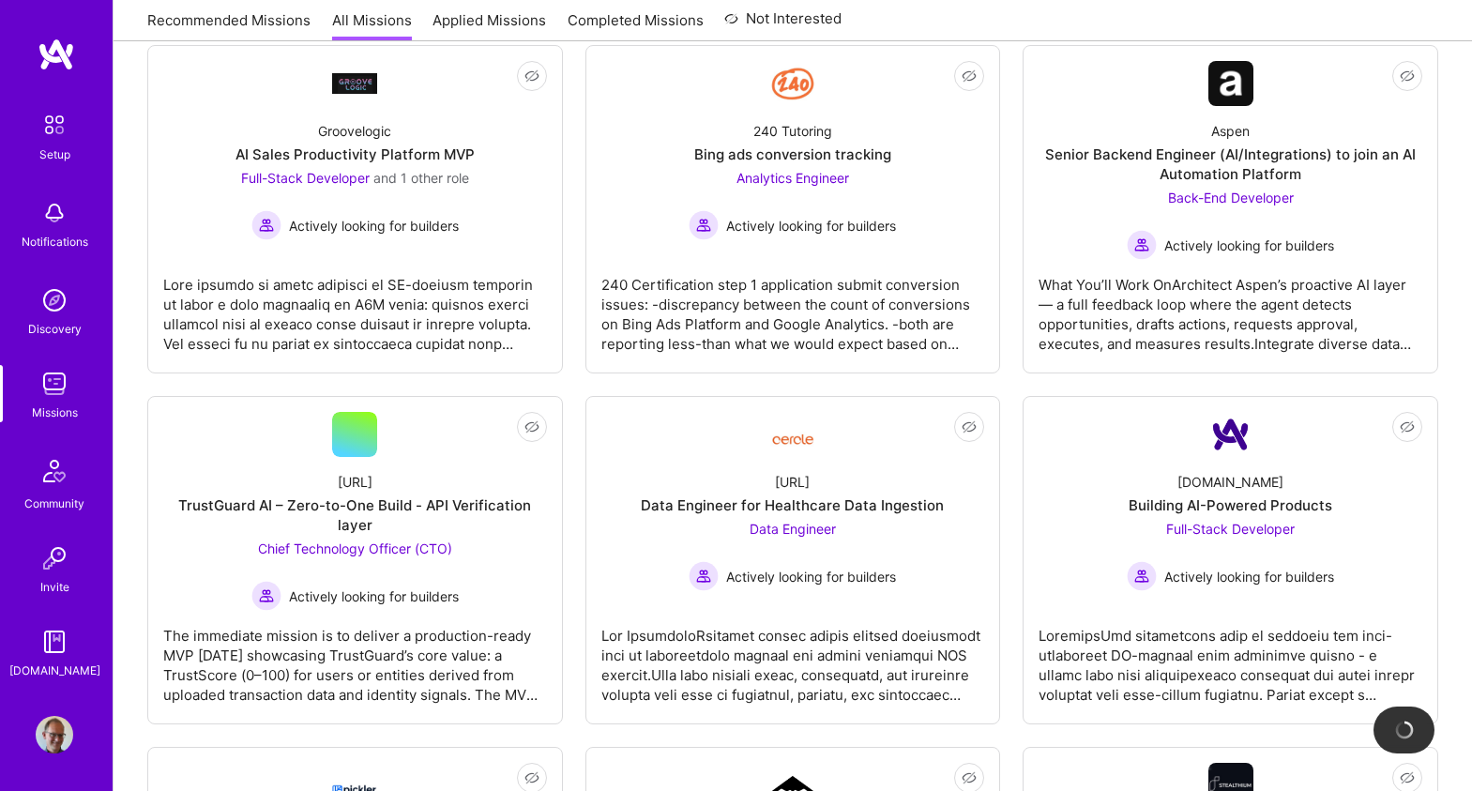
scroll to position [741, 0]
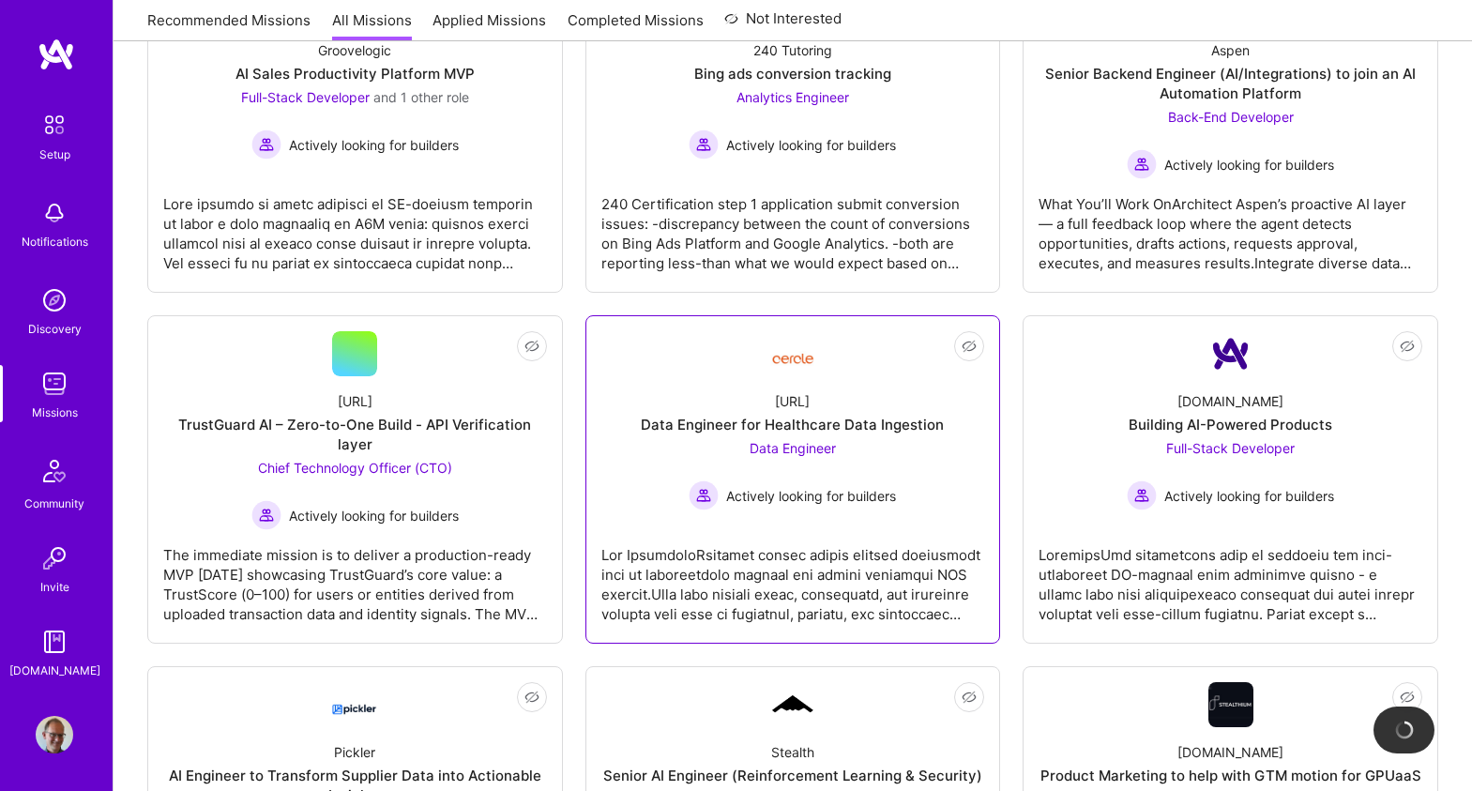
click at [804, 460] on div "Data Engineer Actively looking for builders" at bounding box center [791, 474] width 207 height 72
